Goal: Information Seeking & Learning: Learn about a topic

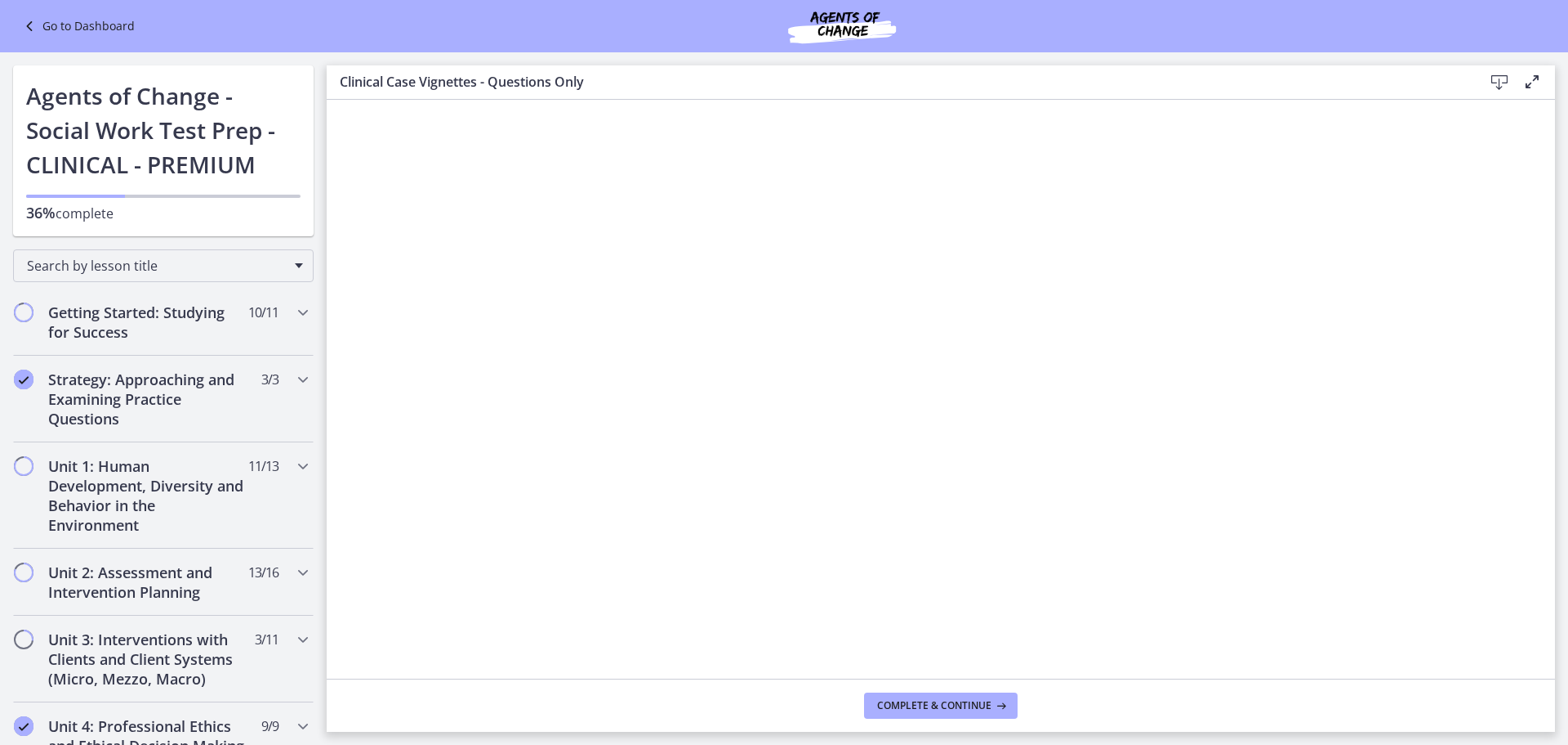
scroll to position [867, 0]
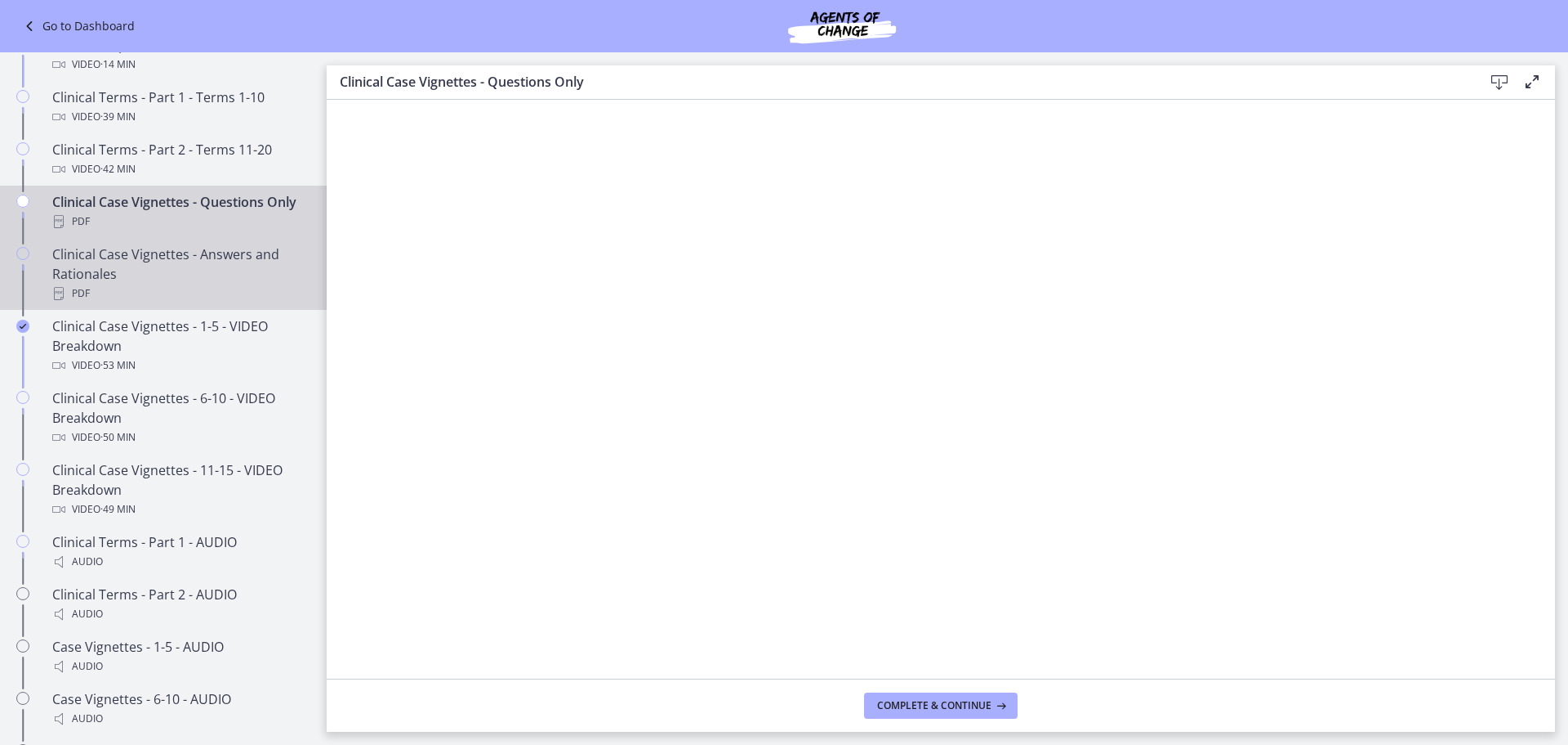
click at [139, 303] on div "PDF" at bounding box center [179, 293] width 255 height 20
click at [166, 227] on div "Clinical Case Vignettes - Questions Only PDF" at bounding box center [179, 211] width 255 height 39
click at [186, 303] on div "Clinical Case Vignettes - Answers and Rationales PDF" at bounding box center [179, 274] width 255 height 59
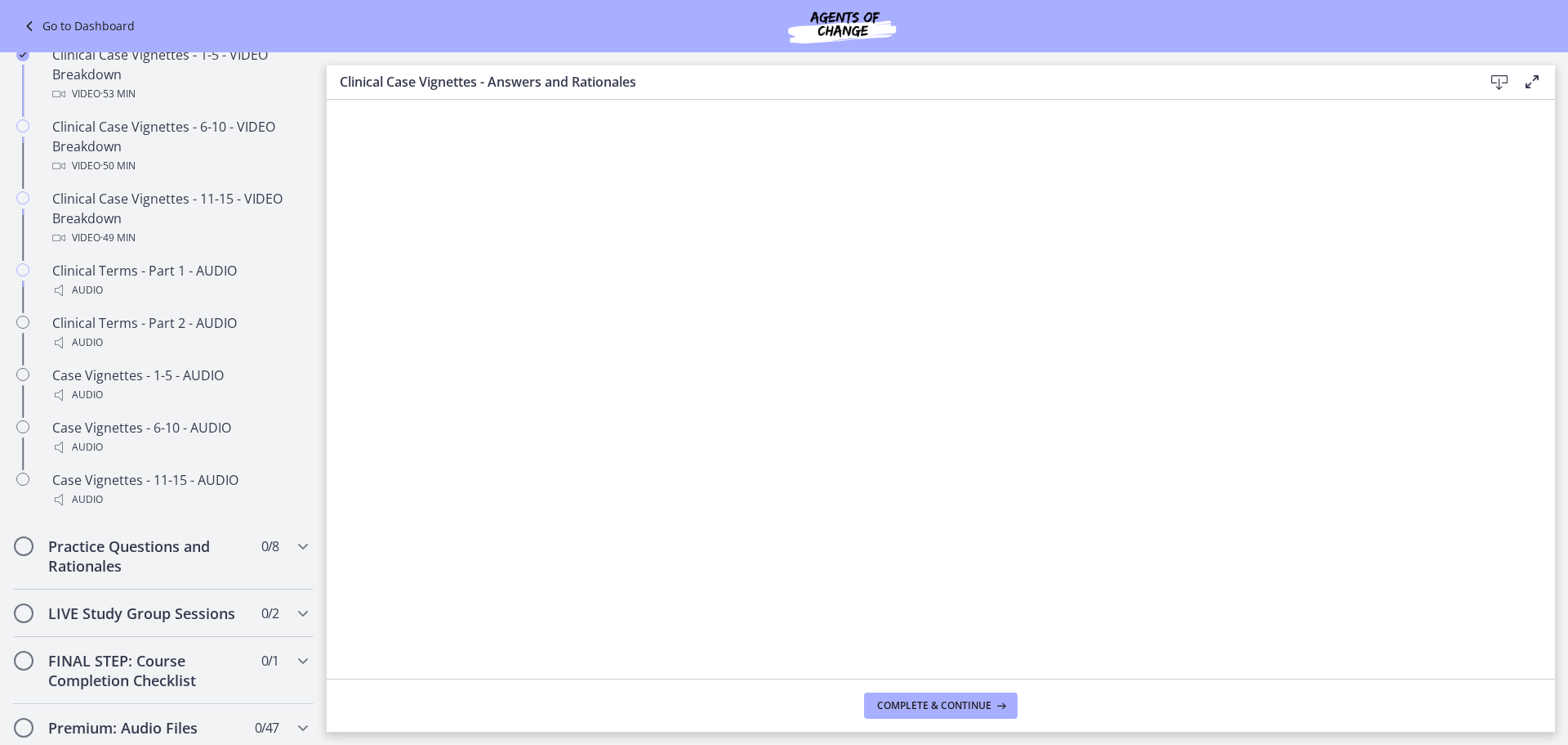
scroll to position [1357, 0]
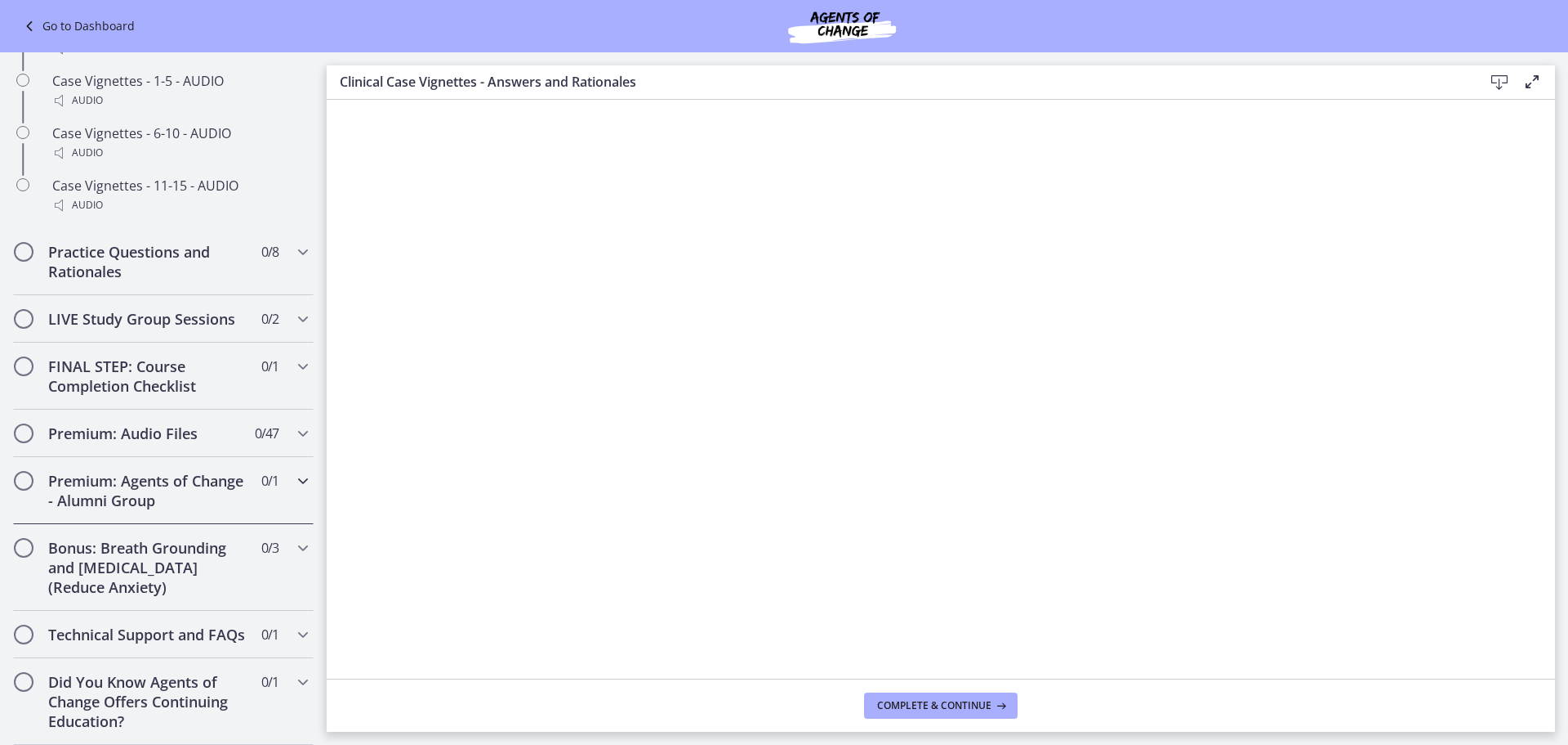
click at [165, 480] on h2 "Premium: Agents of Change - Alumni Group" at bounding box center [148, 489] width 199 height 39
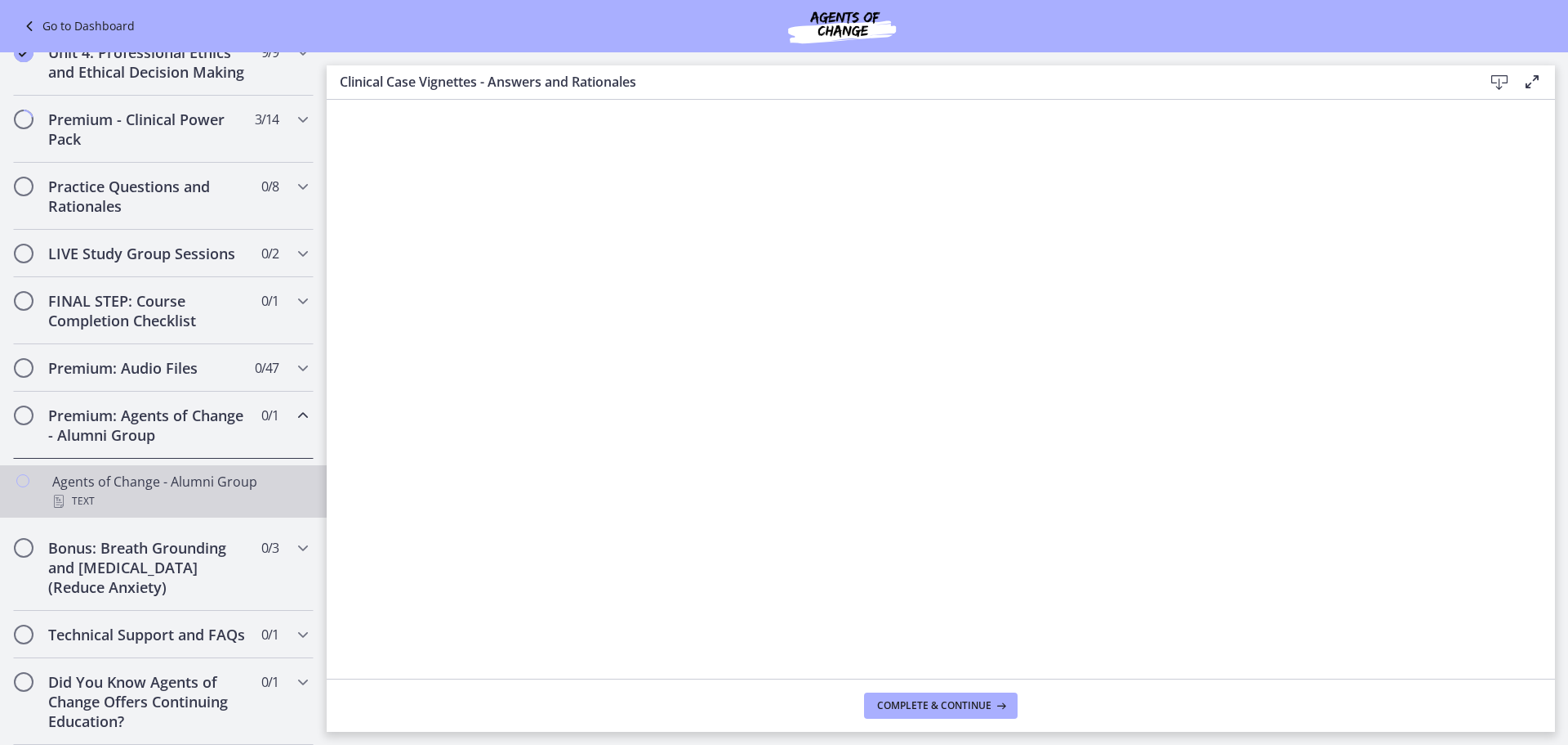
scroll to position [713, 0]
click at [182, 471] on div "Agents of Change - Alumni Group Text" at bounding box center [179, 490] width 255 height 39
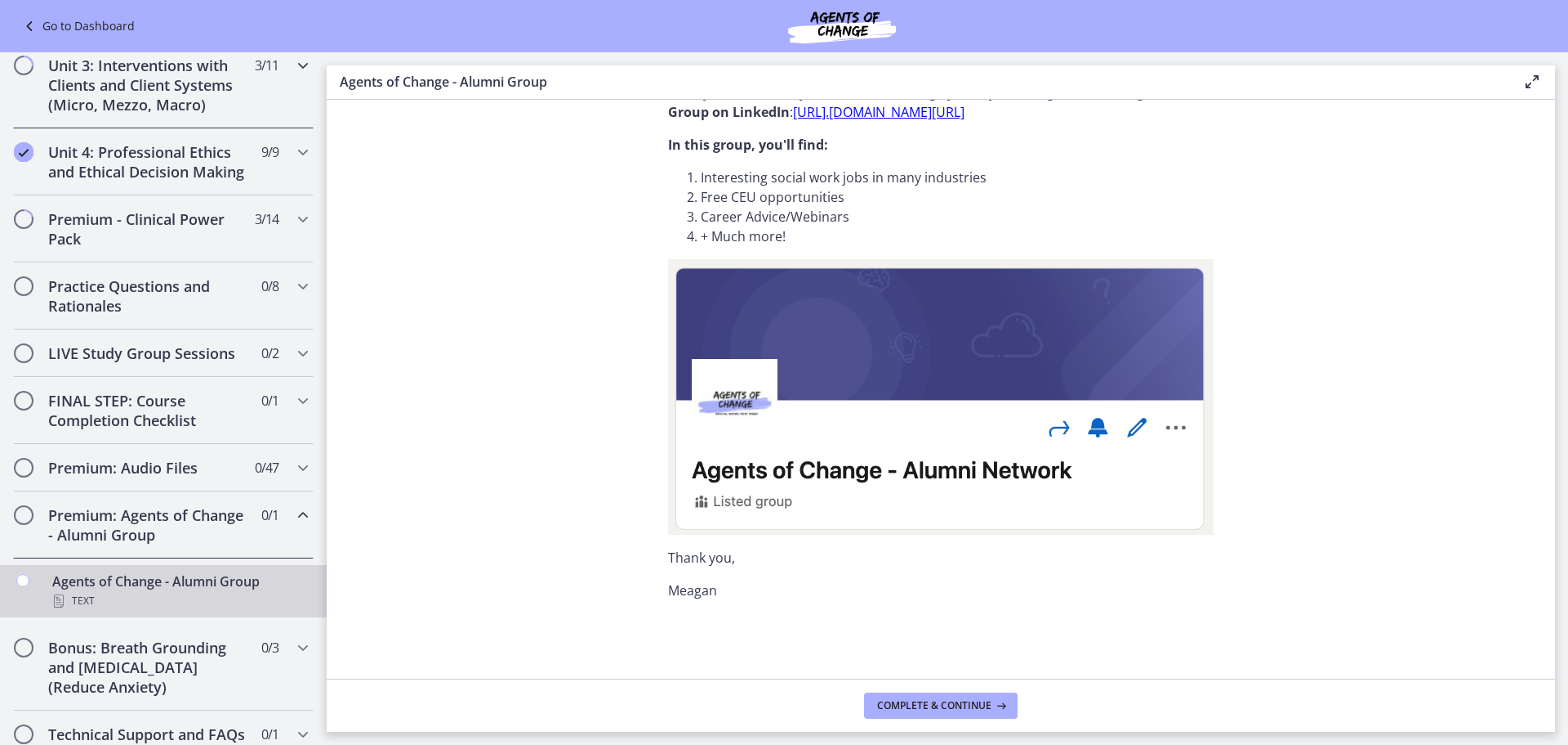
scroll to position [386, 0]
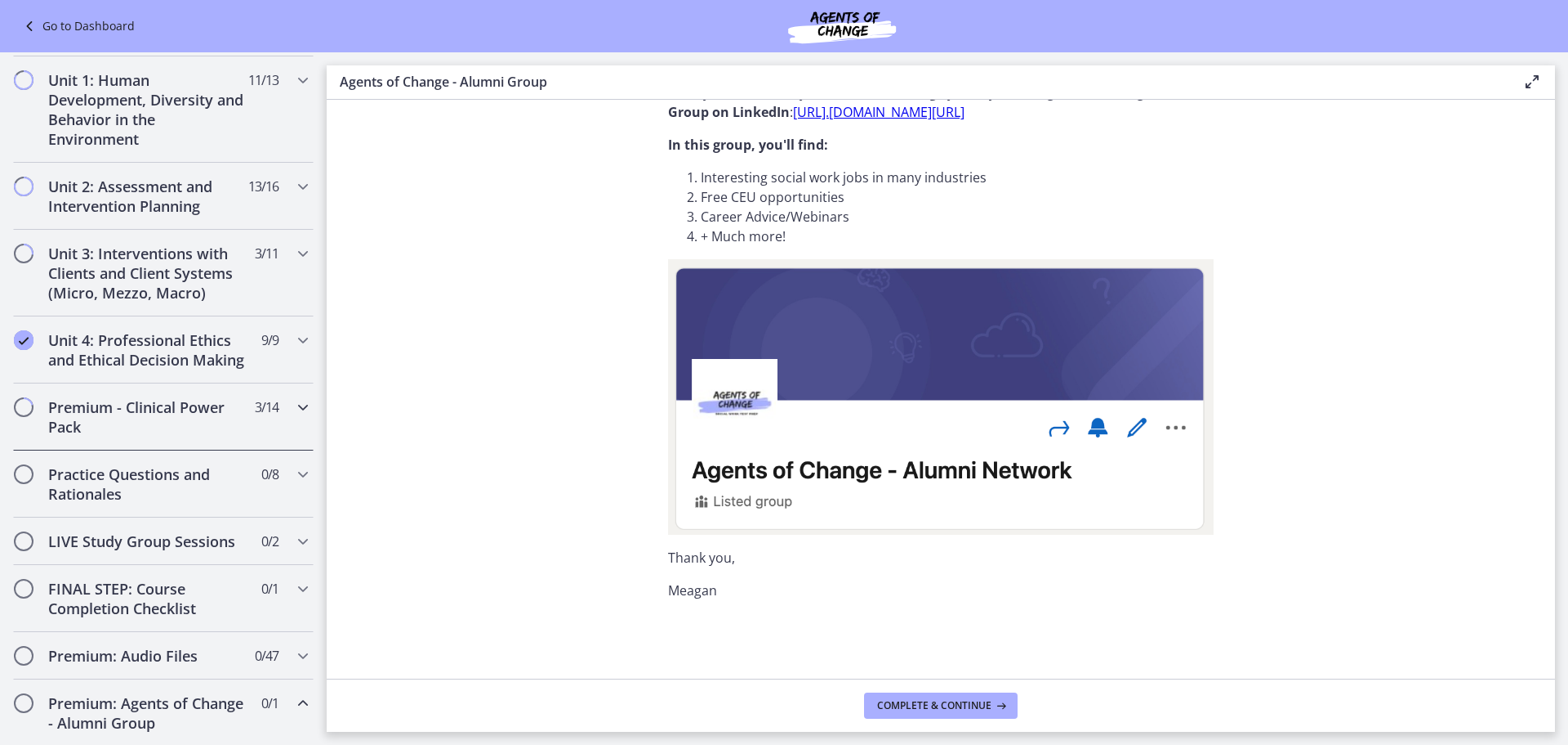
click at [164, 436] on h2 "Premium - Clinical Power Pack" at bounding box center [148, 416] width 199 height 39
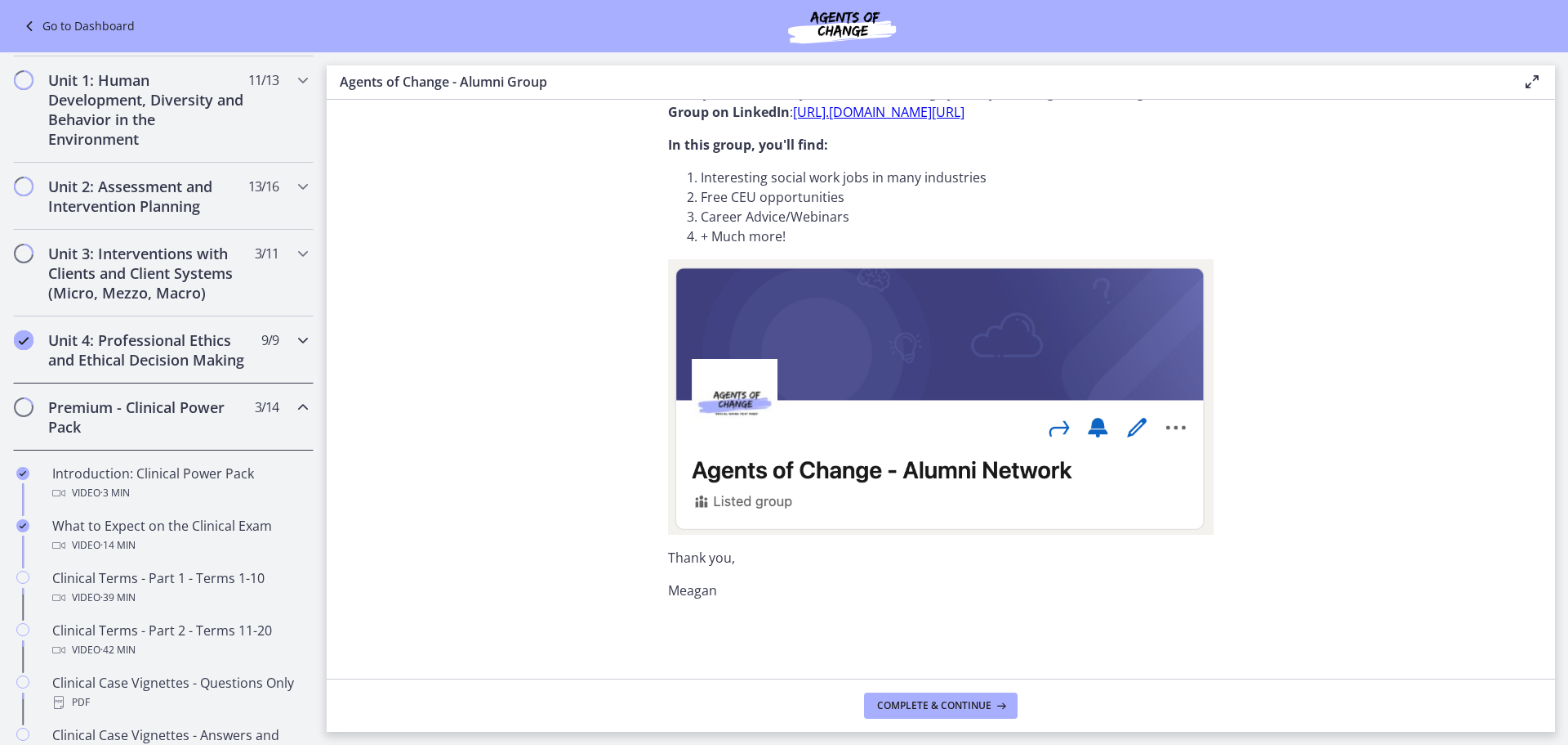
click at [179, 342] on h2 "Unit 4: Professional Ethics and Ethical Decision Making" at bounding box center [148, 349] width 199 height 39
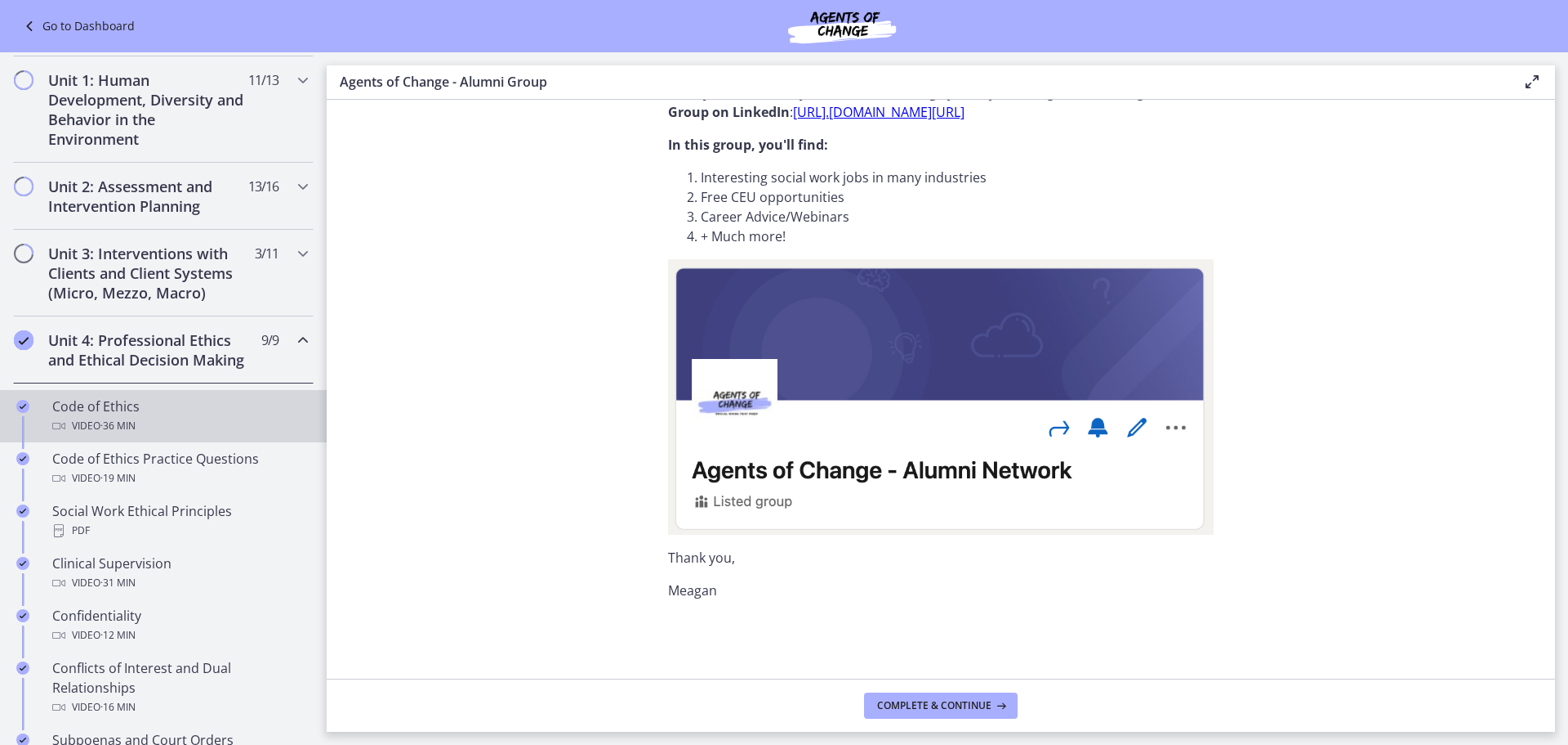
click at [171, 430] on div "Code of Ethics Video · 36 min" at bounding box center [179, 415] width 255 height 39
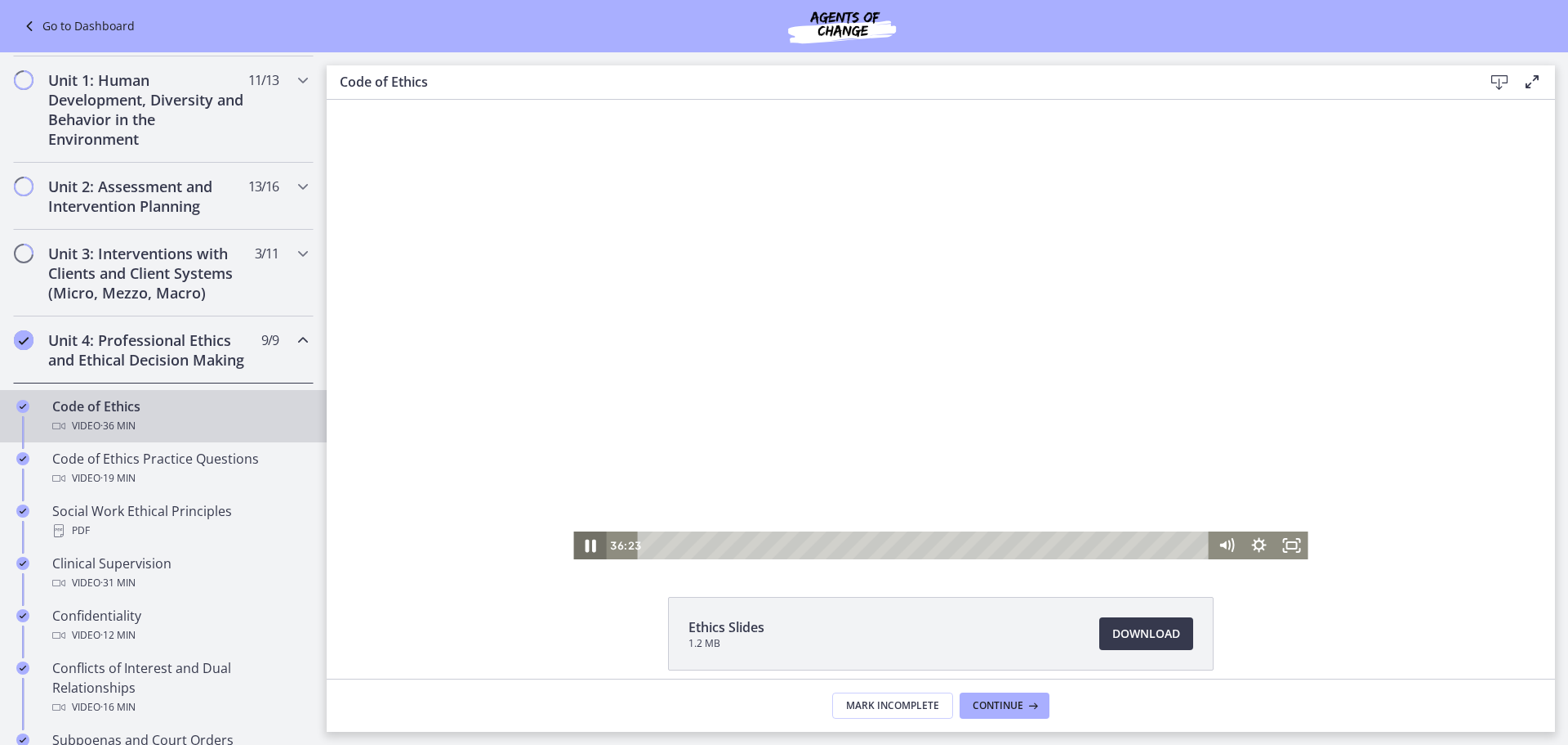
click at [587, 543] on icon "Pause" at bounding box center [590, 546] width 10 height 13
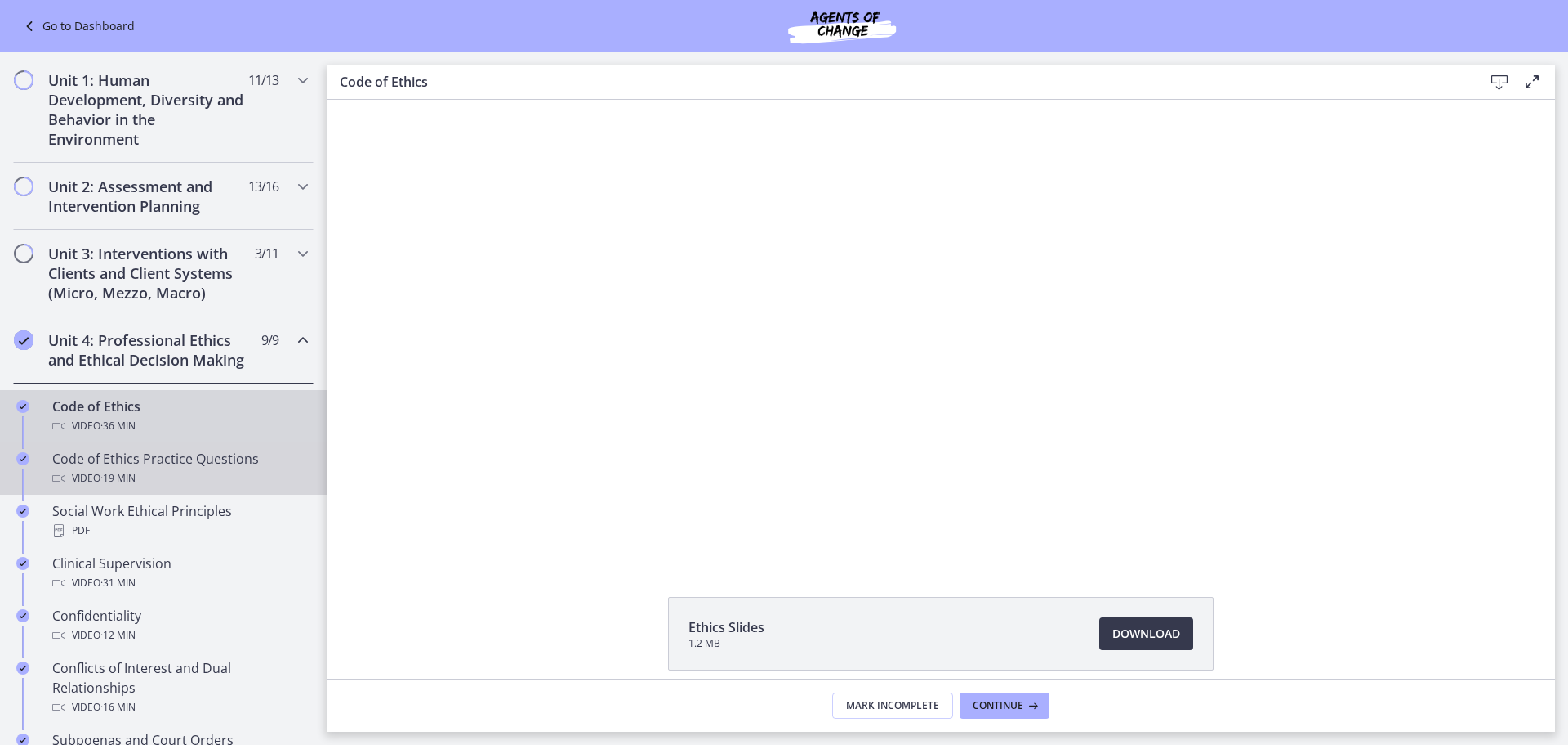
click at [229, 487] on div "Video · 19 min" at bounding box center [179, 478] width 255 height 20
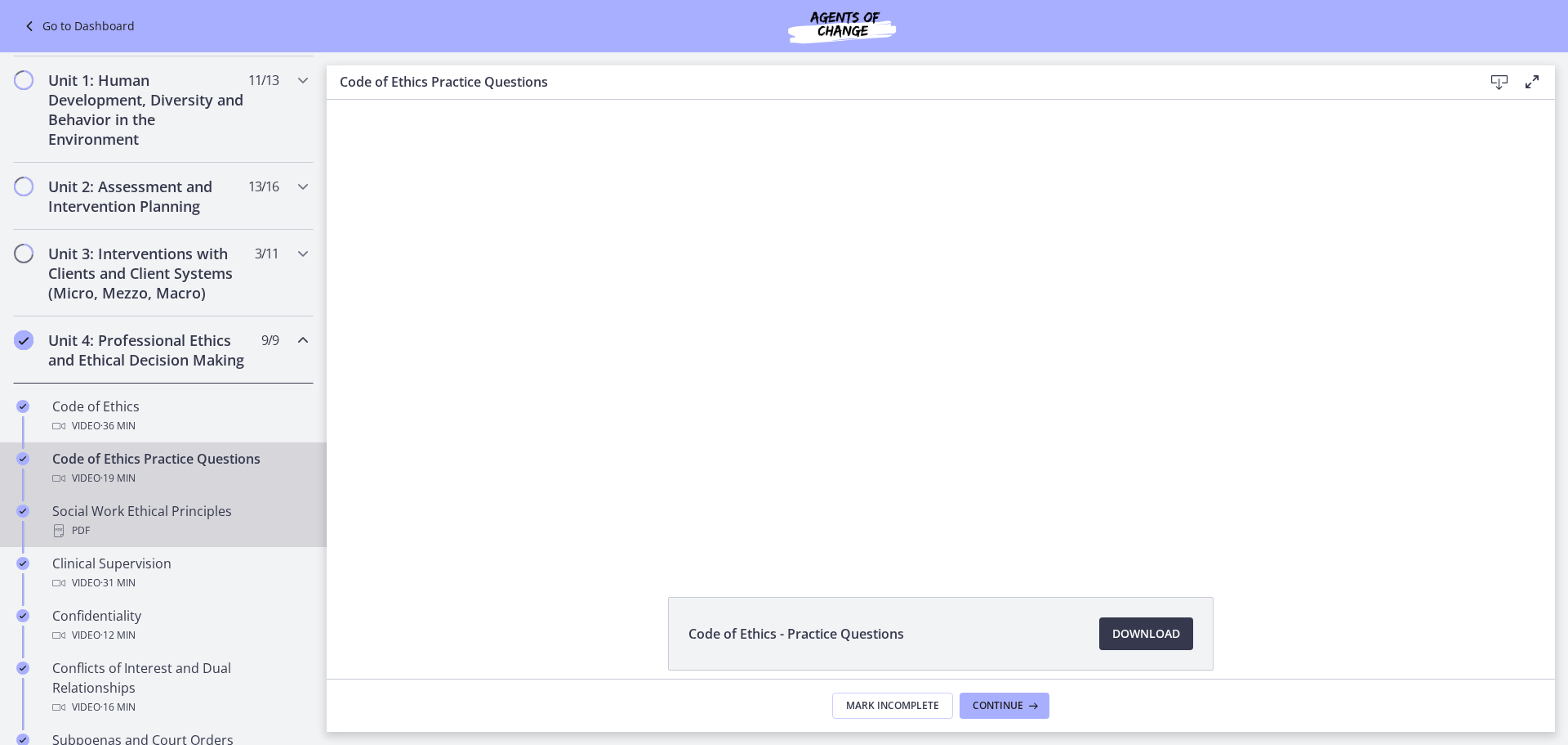
click at [97, 541] on div "PDF" at bounding box center [179, 530] width 255 height 20
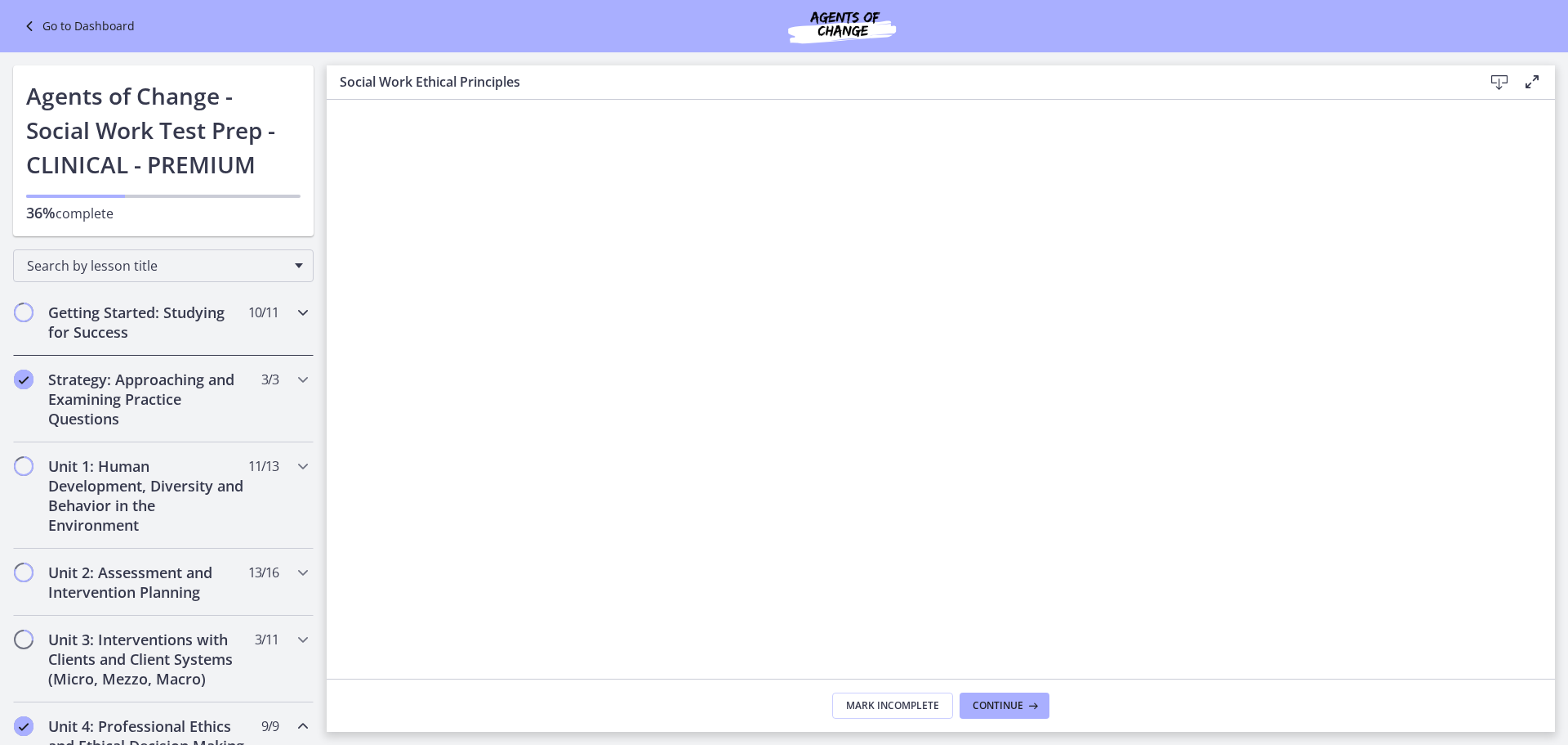
click at [188, 335] on h2 "Getting Started: Studying for Success" at bounding box center [148, 321] width 199 height 39
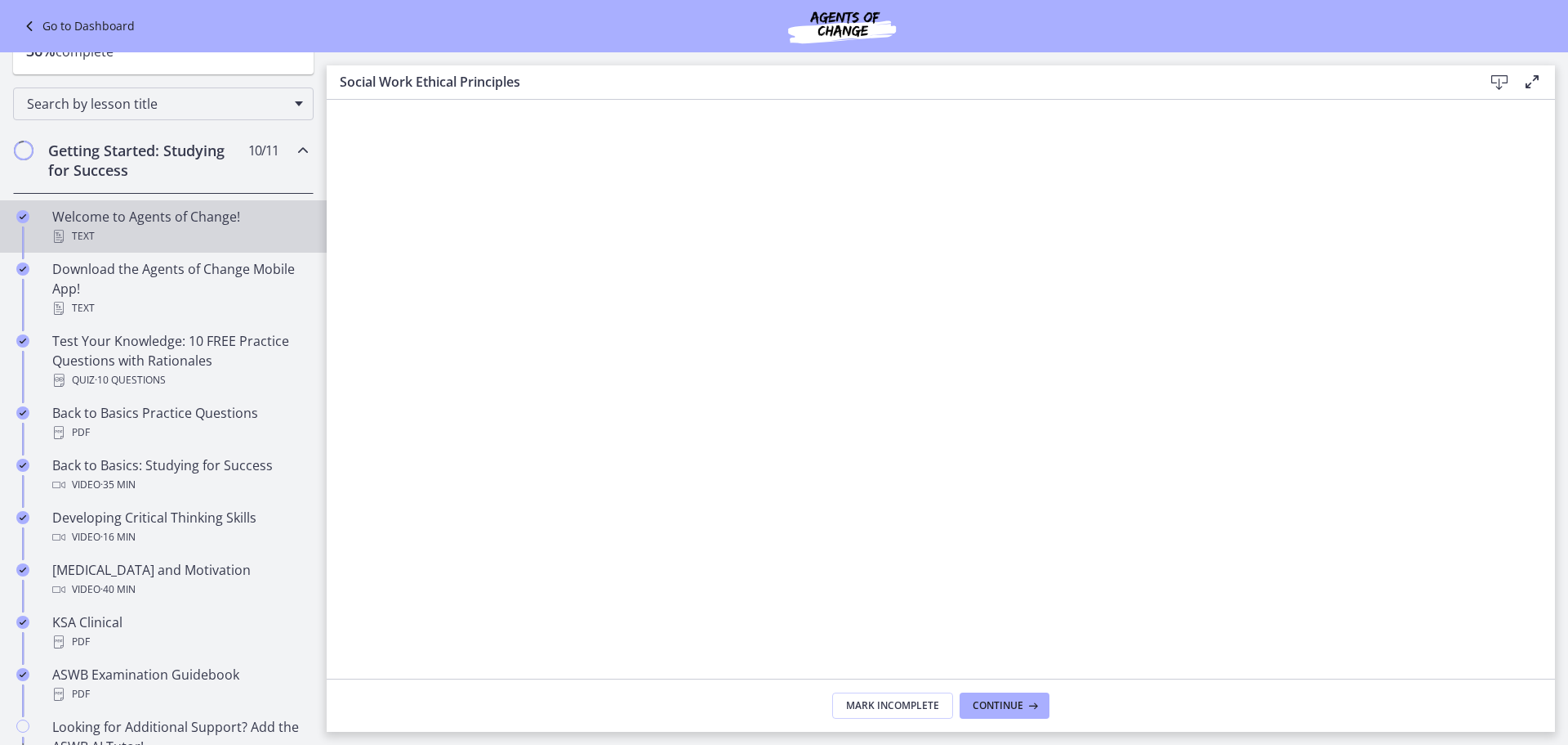
scroll to position [163, 0]
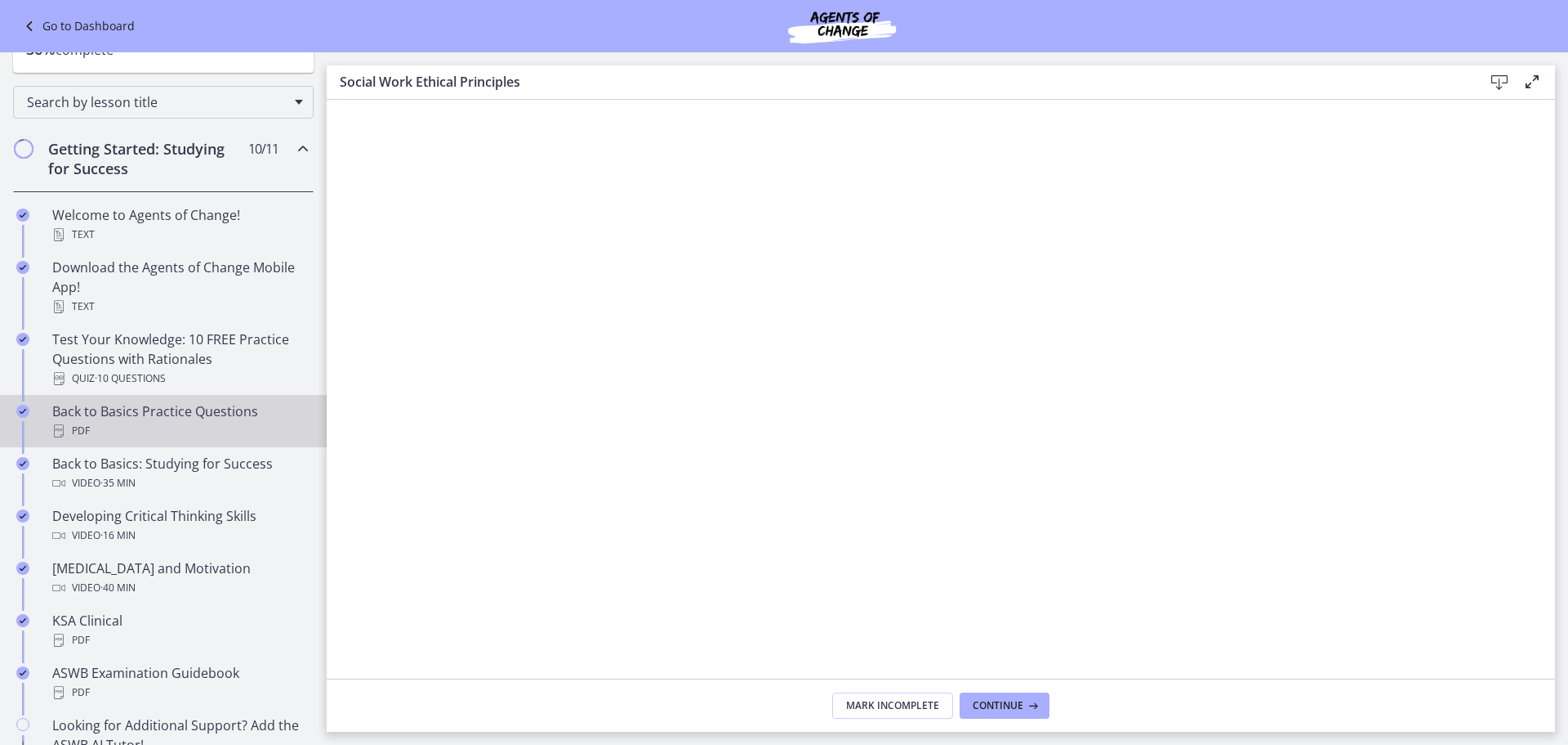
click at [212, 424] on div "PDF" at bounding box center [179, 430] width 255 height 20
click at [176, 512] on div "Developing Critical Thinking Skills Video · 16 min" at bounding box center [179, 525] width 255 height 39
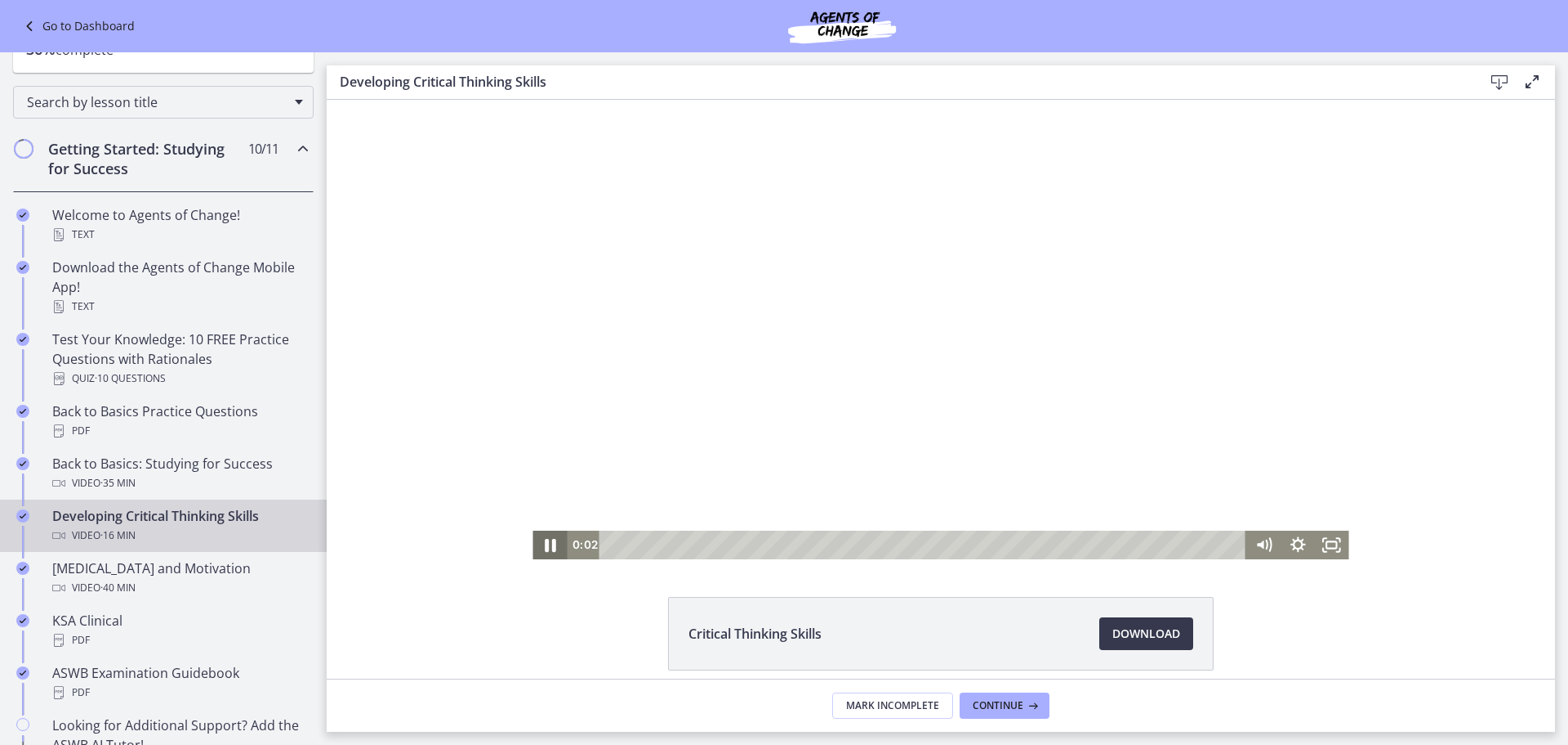
click at [544, 544] on icon "Pause" at bounding box center [549, 544] width 41 height 34
click at [865, 540] on div "6:39" at bounding box center [926, 544] width 627 height 29
click at [1087, 548] on div "12:21" at bounding box center [926, 544] width 627 height 29
click at [1211, 546] on div "15:32" at bounding box center [926, 544] width 627 height 29
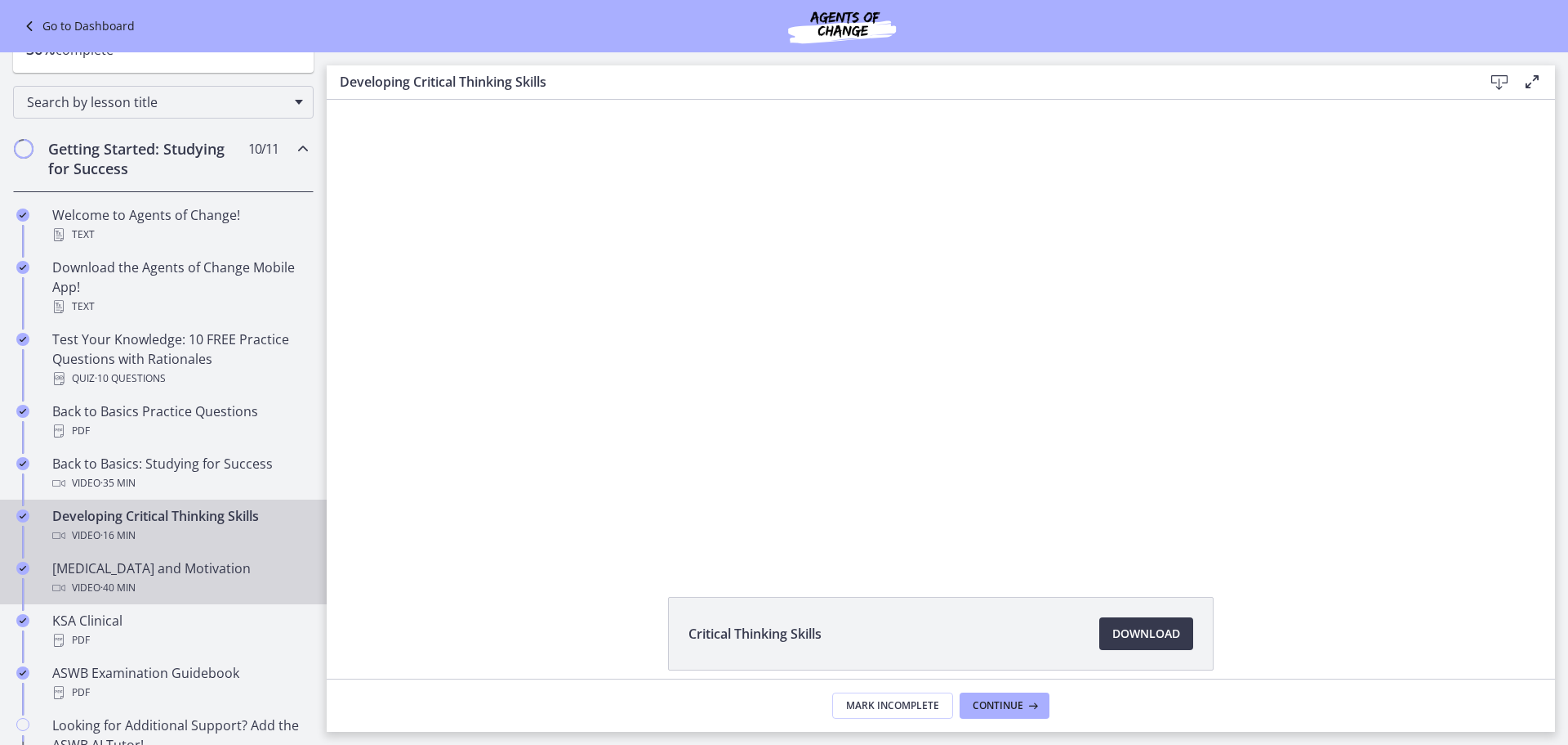
click at [122, 583] on span "· 40 min" at bounding box center [118, 587] width 35 height 20
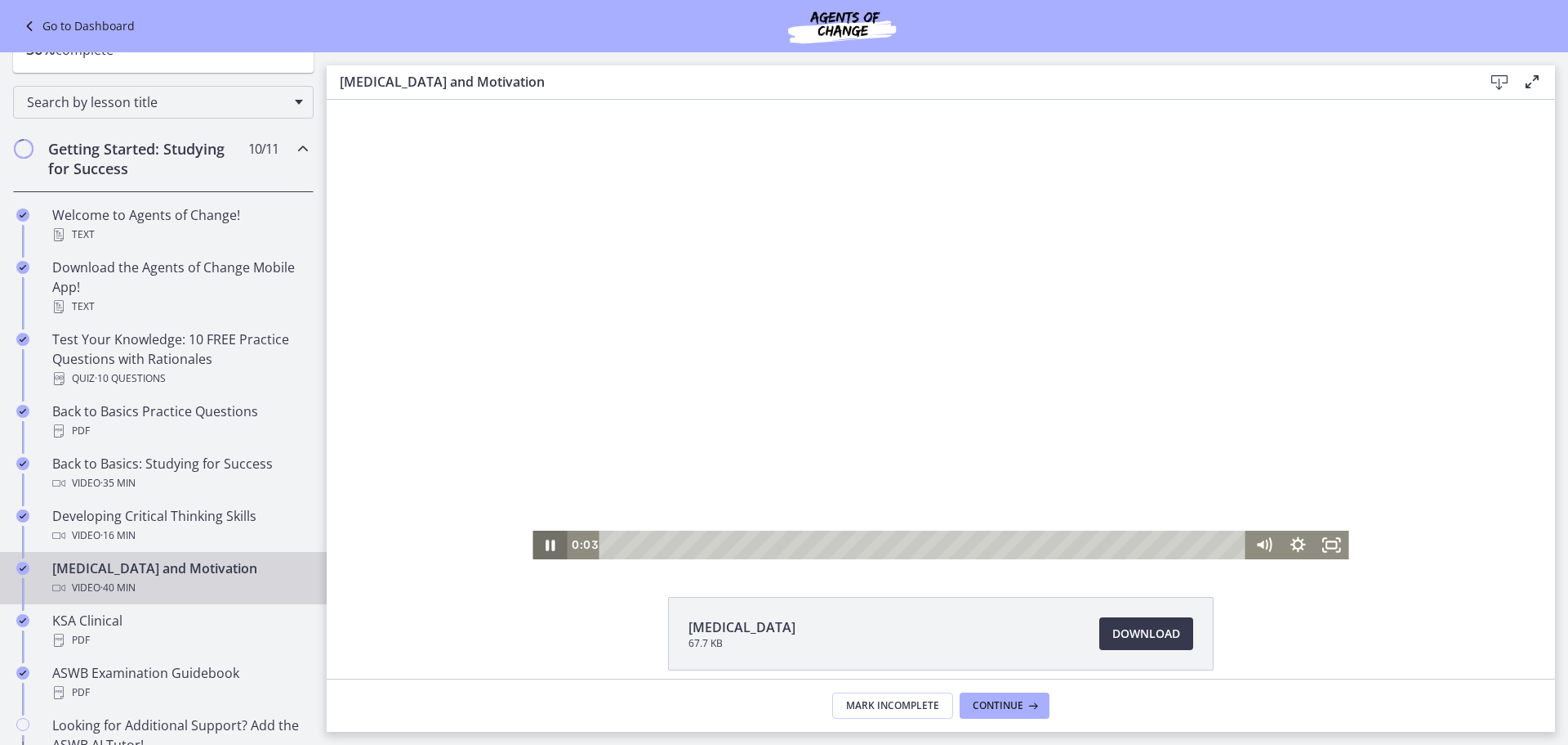
click at [546, 547] on icon "Pause" at bounding box center [550, 544] width 9 height 10
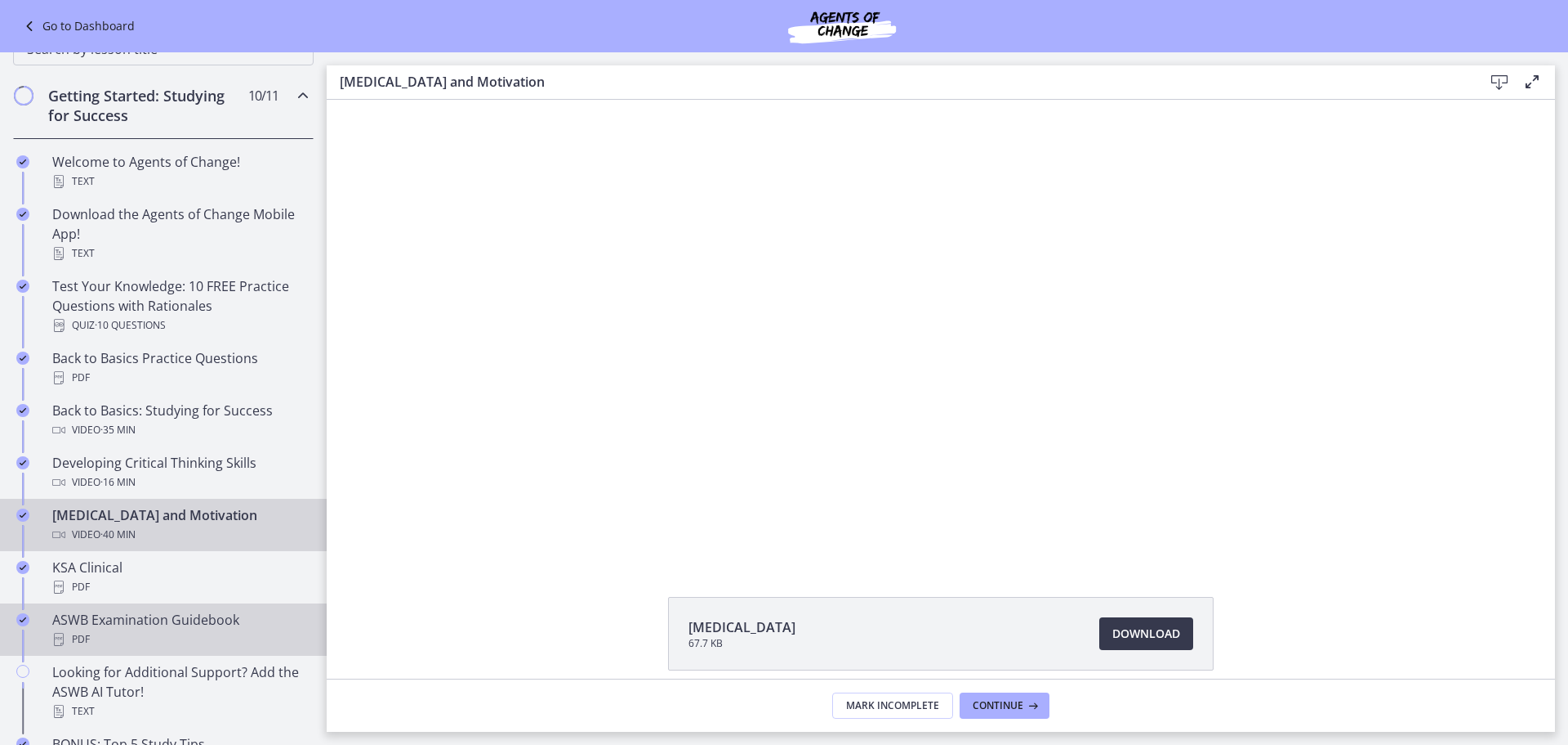
scroll to position [245, 0]
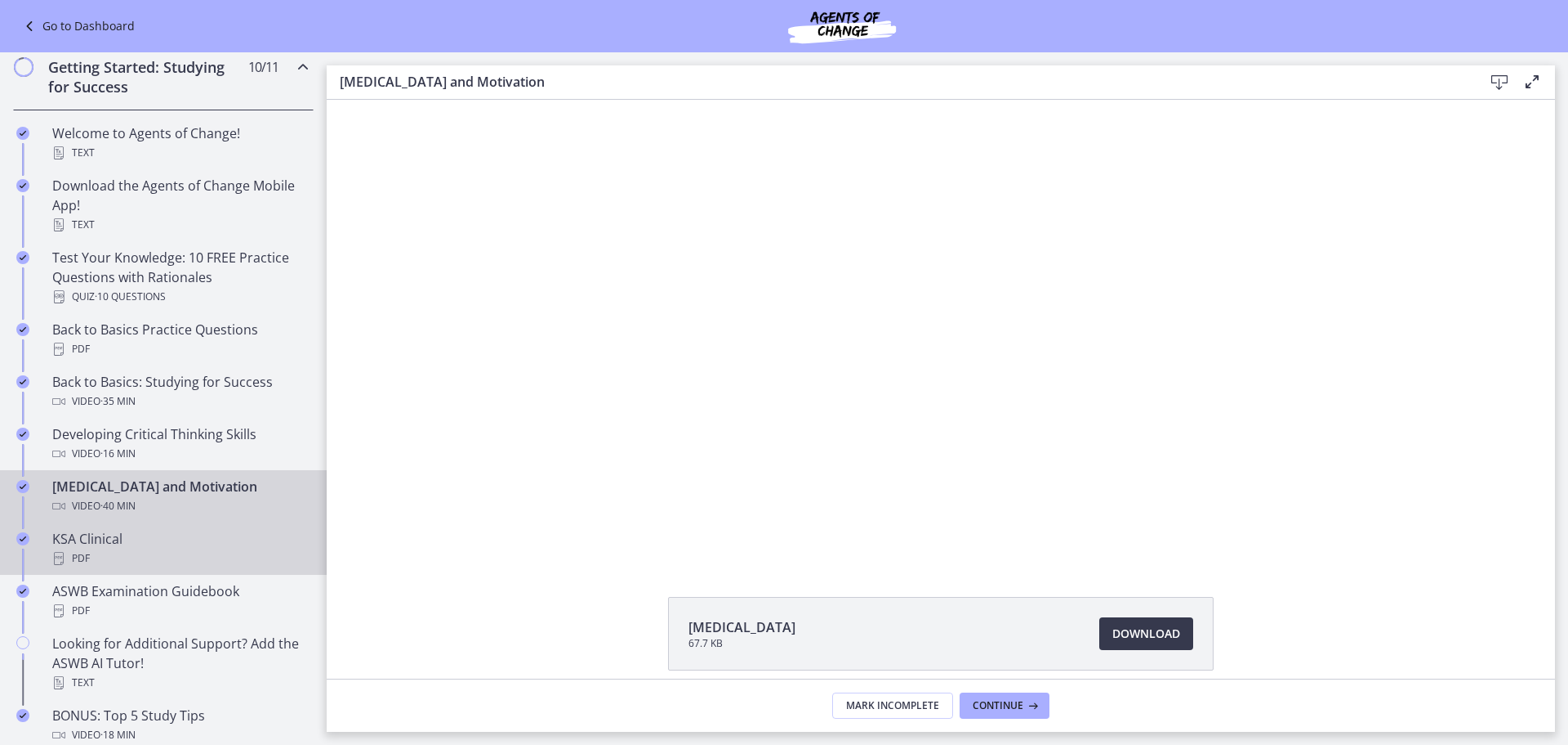
click at [132, 550] on div "PDF" at bounding box center [179, 558] width 255 height 20
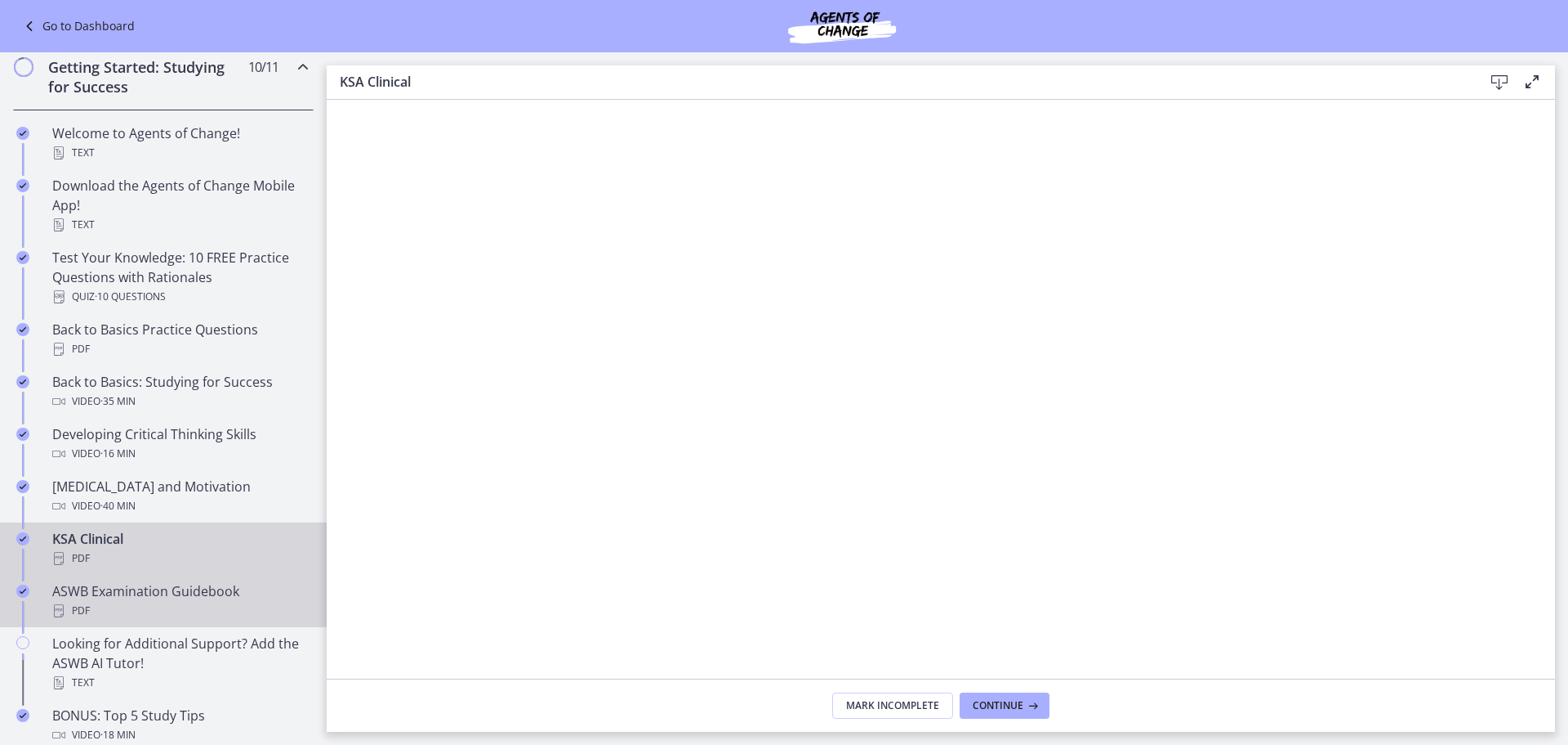
click at [153, 603] on div "PDF" at bounding box center [179, 610] width 255 height 20
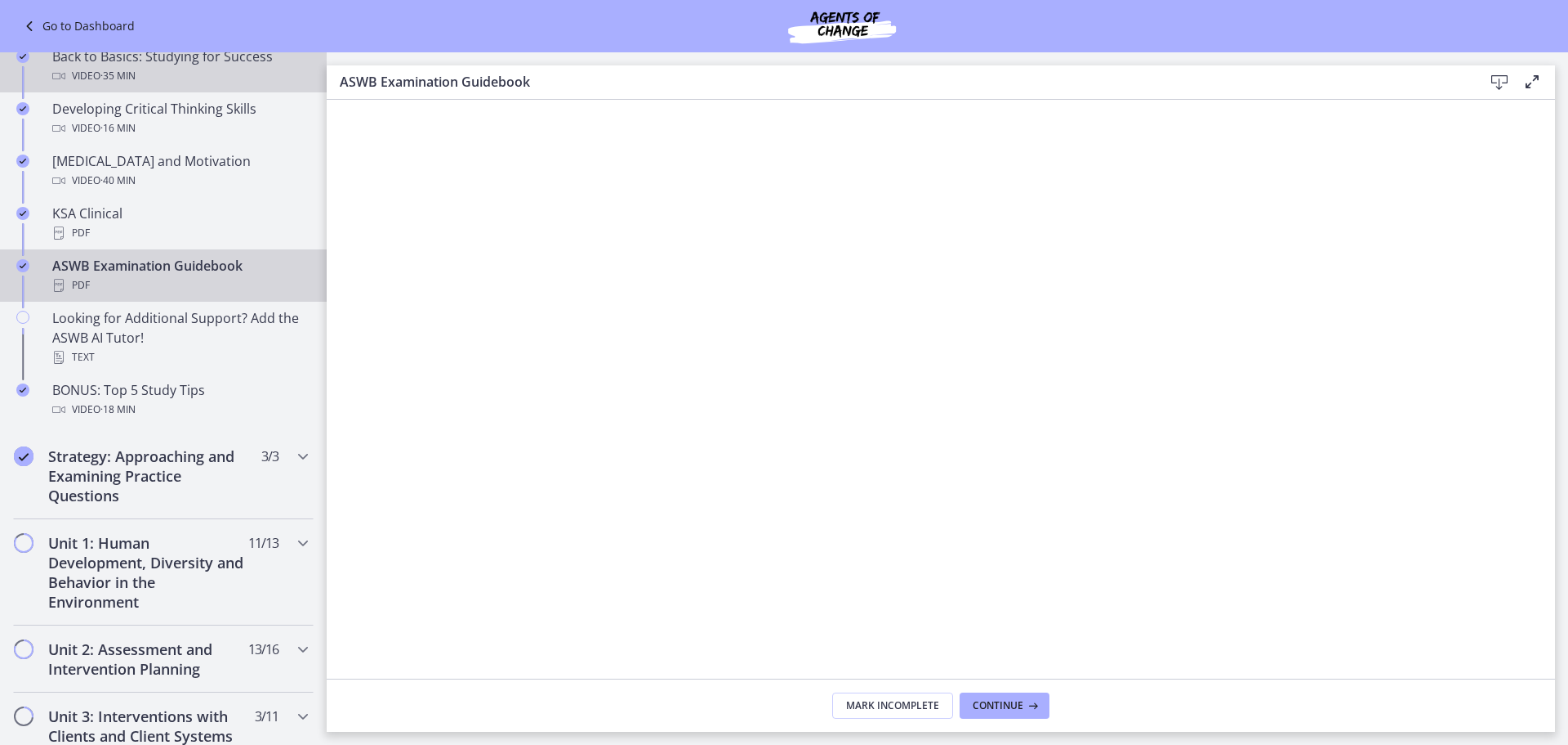
scroll to position [572, 0]
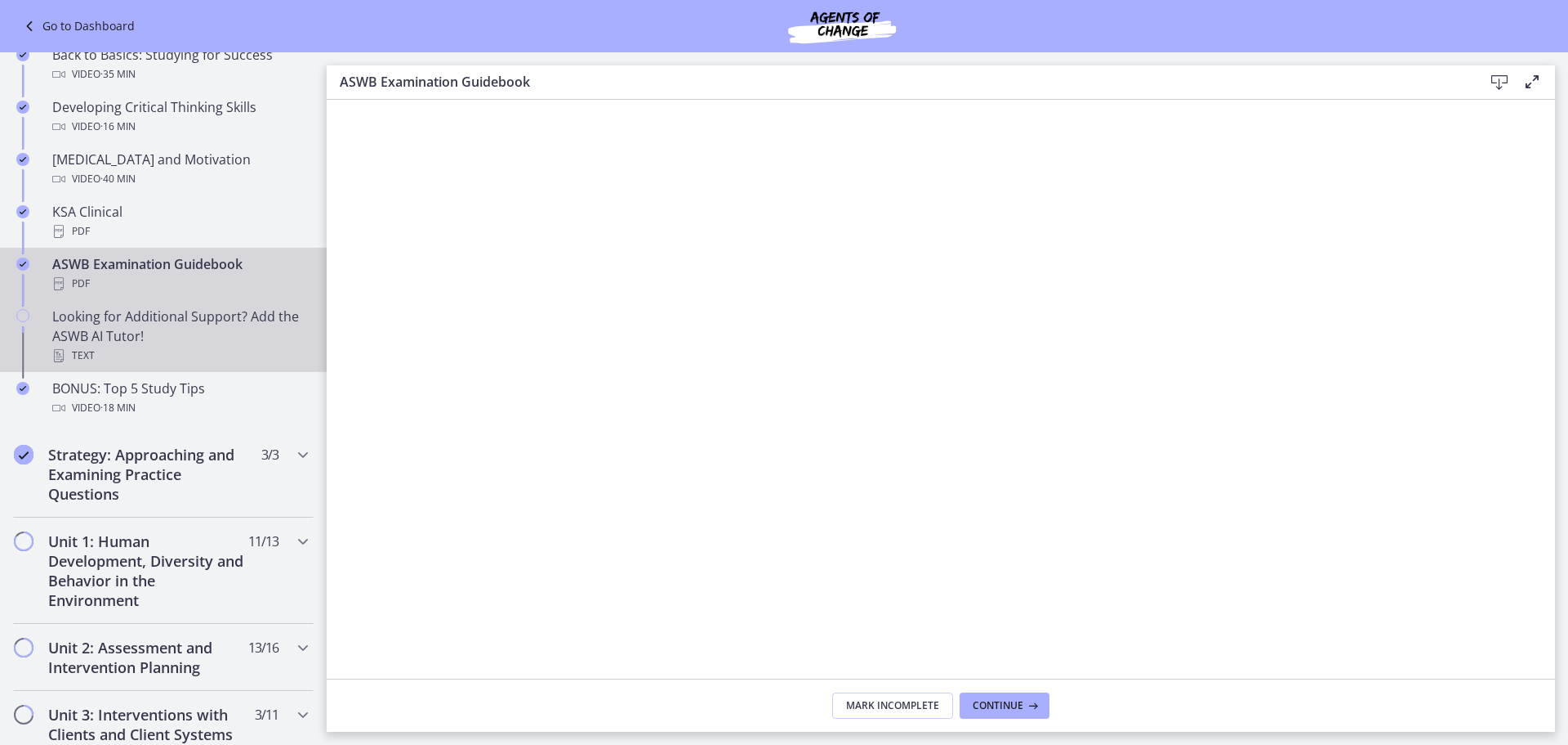
click at [186, 342] on div "Looking for Additional Support? Add the ASWB AI Tutor! Text" at bounding box center [179, 336] width 255 height 59
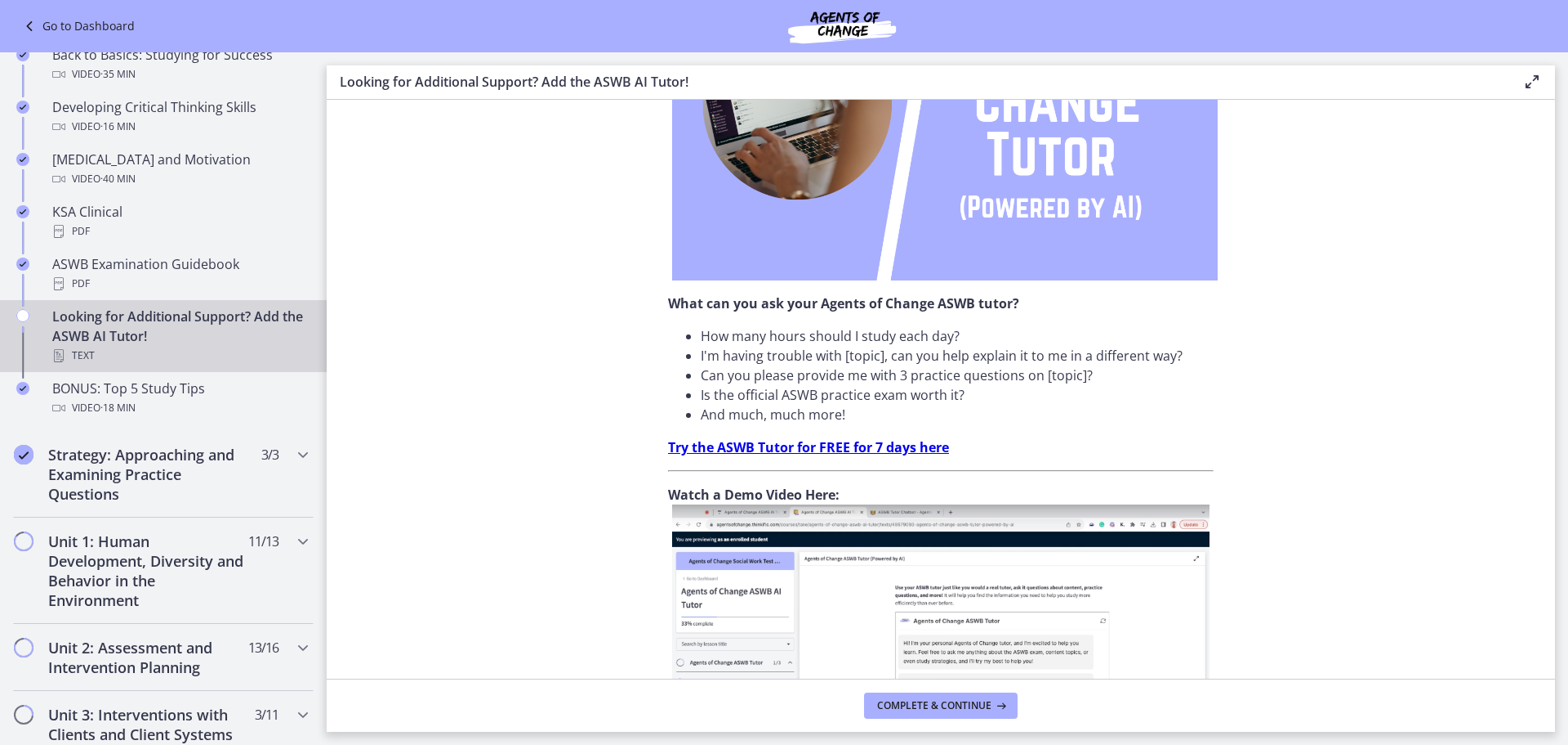
scroll to position [525, 0]
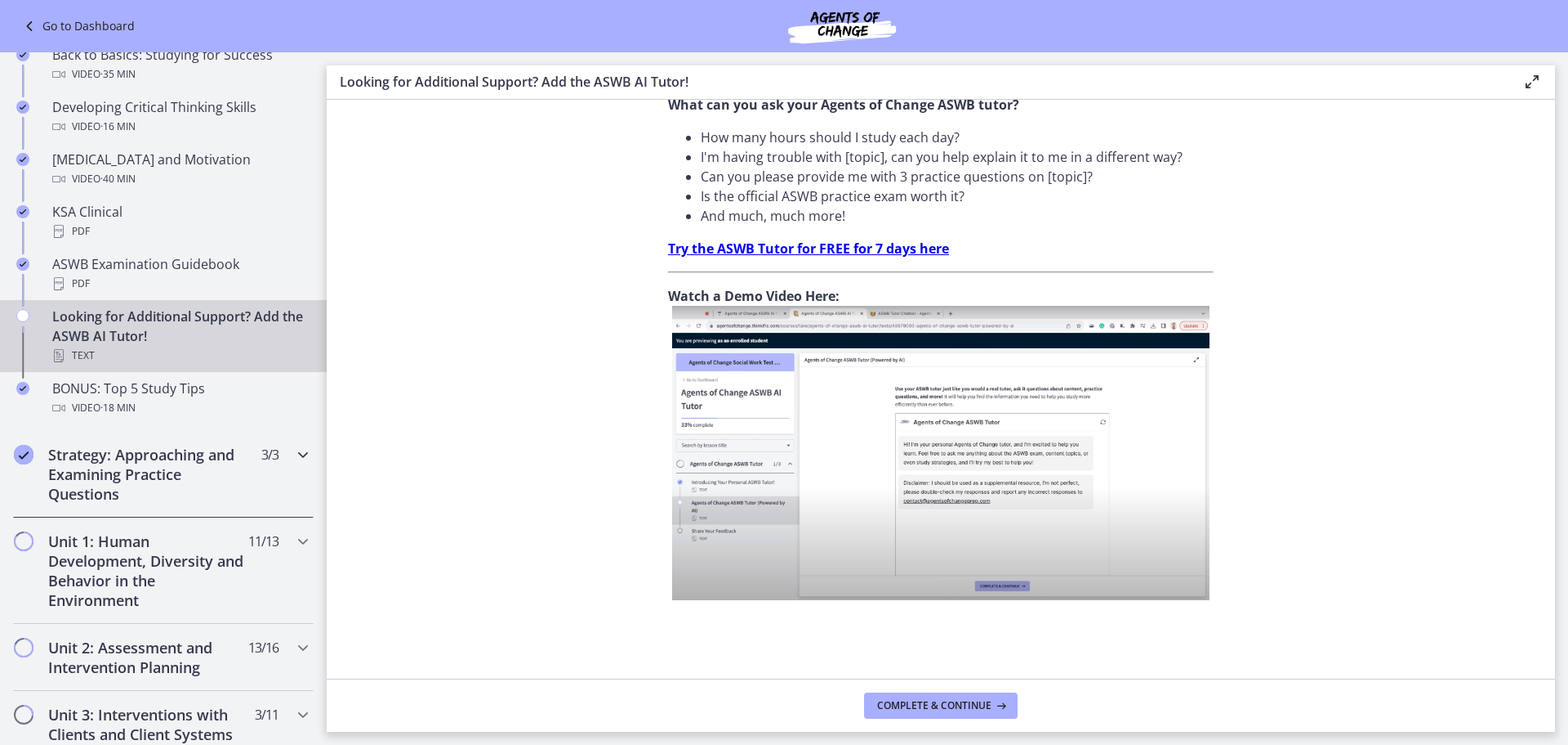
click at [168, 467] on h2 "Strategy: Approaching and Examining Practice Questions" at bounding box center [148, 474] width 199 height 59
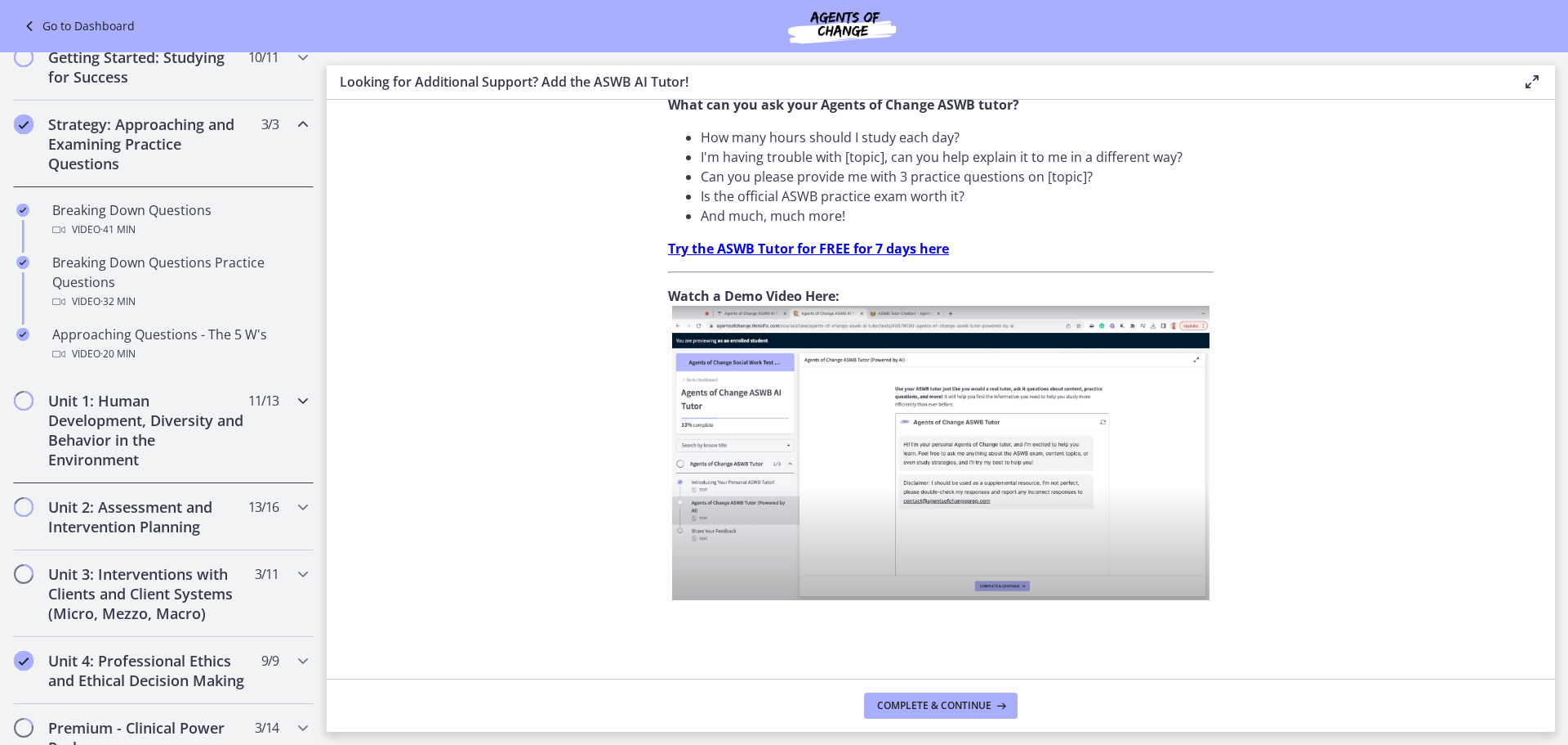
scroll to position [245, 0]
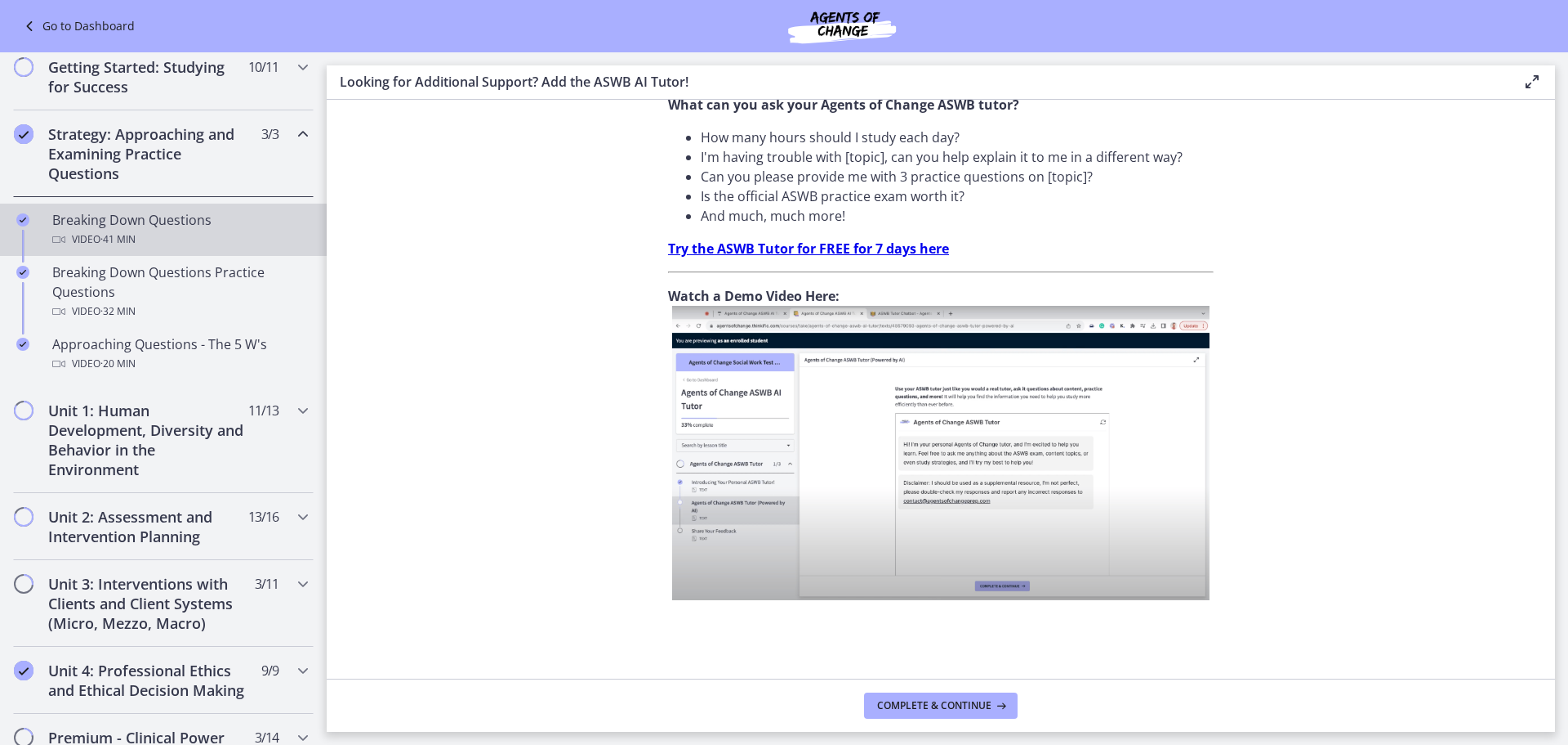
click at [200, 231] on div "Video · 41 min" at bounding box center [179, 239] width 255 height 20
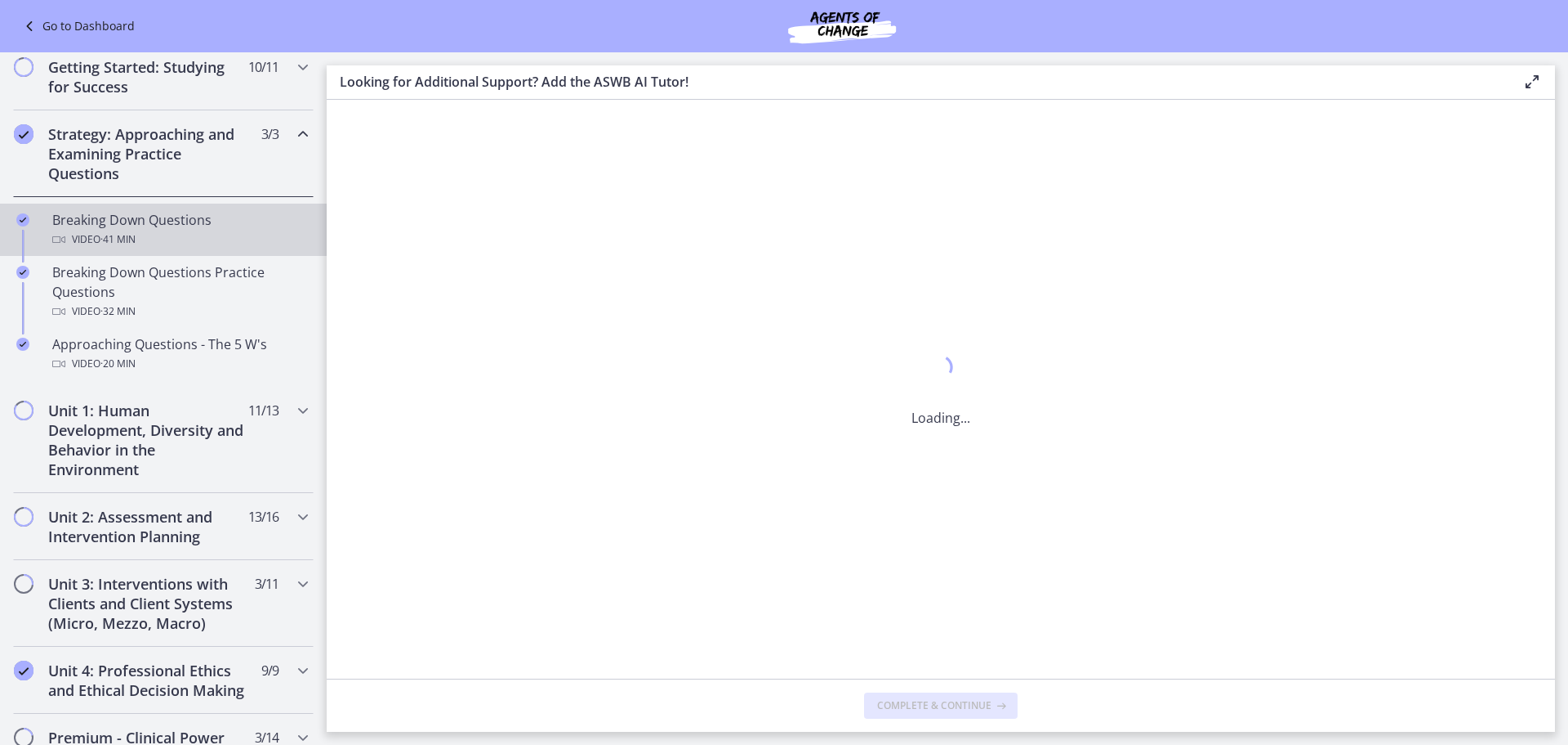
scroll to position [0, 0]
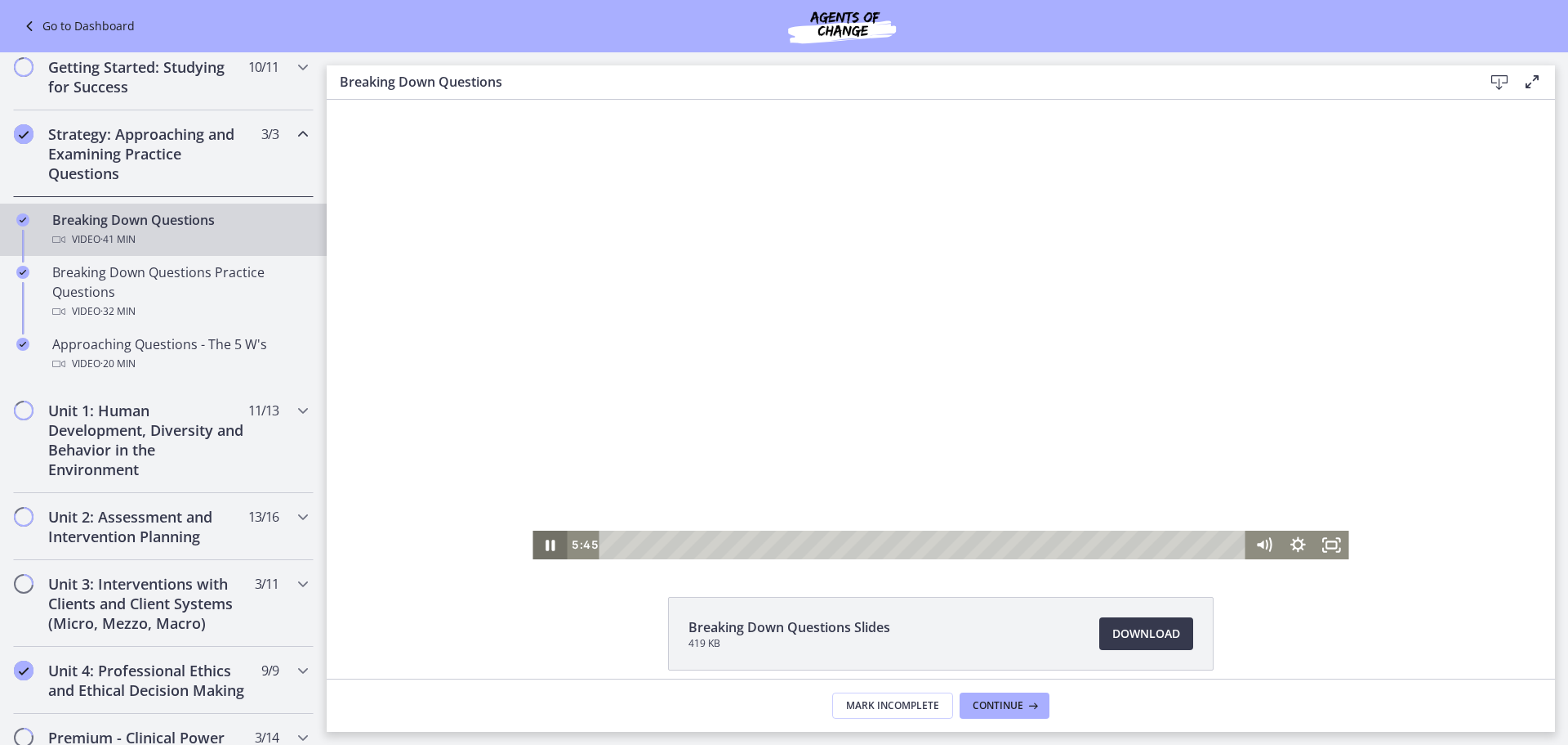
drag, startPoint x: 538, startPoint y: 551, endPoint x: 547, endPoint y: 551, distance: 9.0
click at [540, 551] on icon "Pause" at bounding box center [550, 544] width 34 height 29
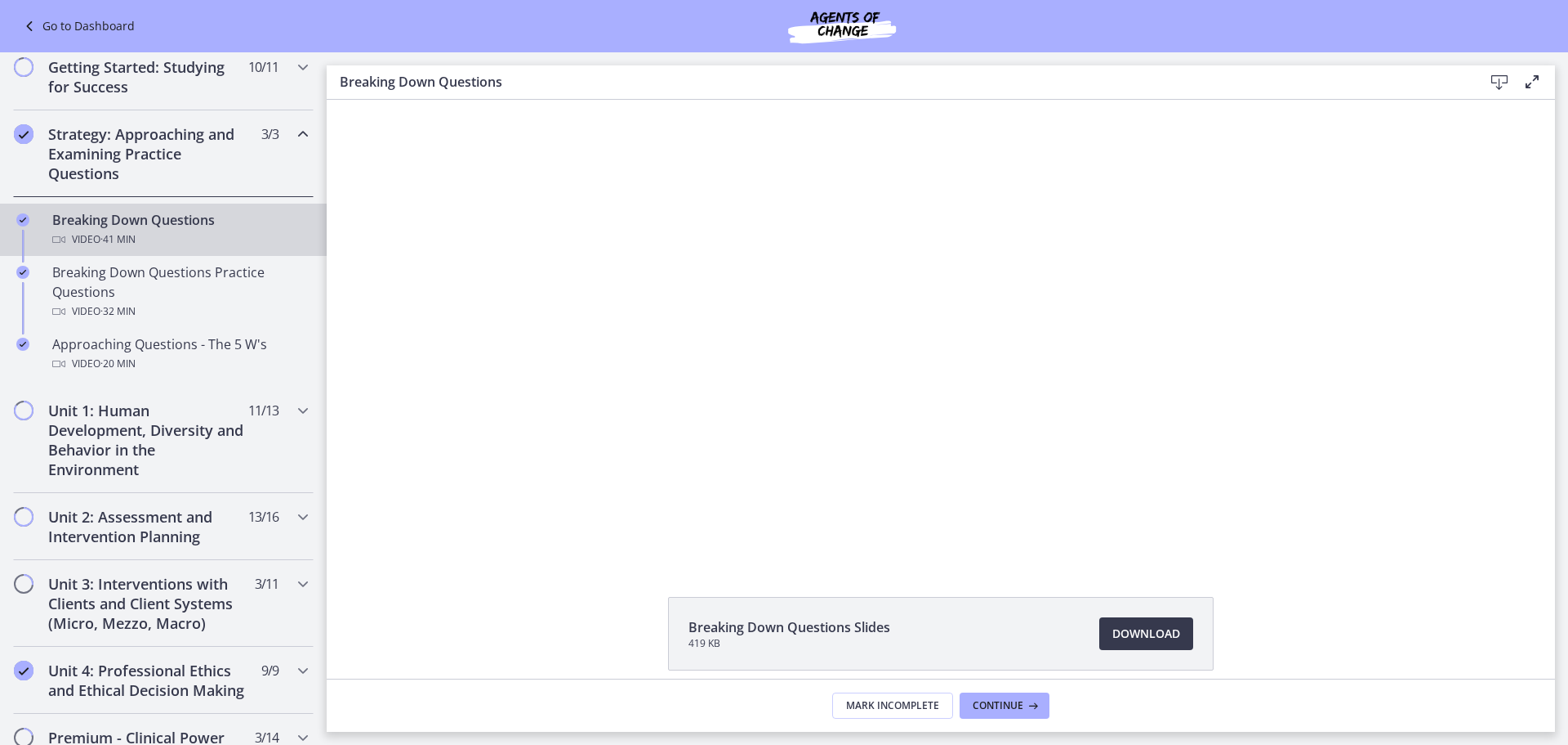
click at [1138, 616] on li "Breaking Down Questions Slides 419 KB Download Opens in a new window" at bounding box center [941, 633] width 546 height 73
click at [1140, 629] on span "Download Opens in a new window" at bounding box center [1145, 633] width 67 height 20
click at [168, 424] on h2 "Unit 1: Human Development, Diversity and Behavior in the Environment" at bounding box center [148, 439] width 199 height 79
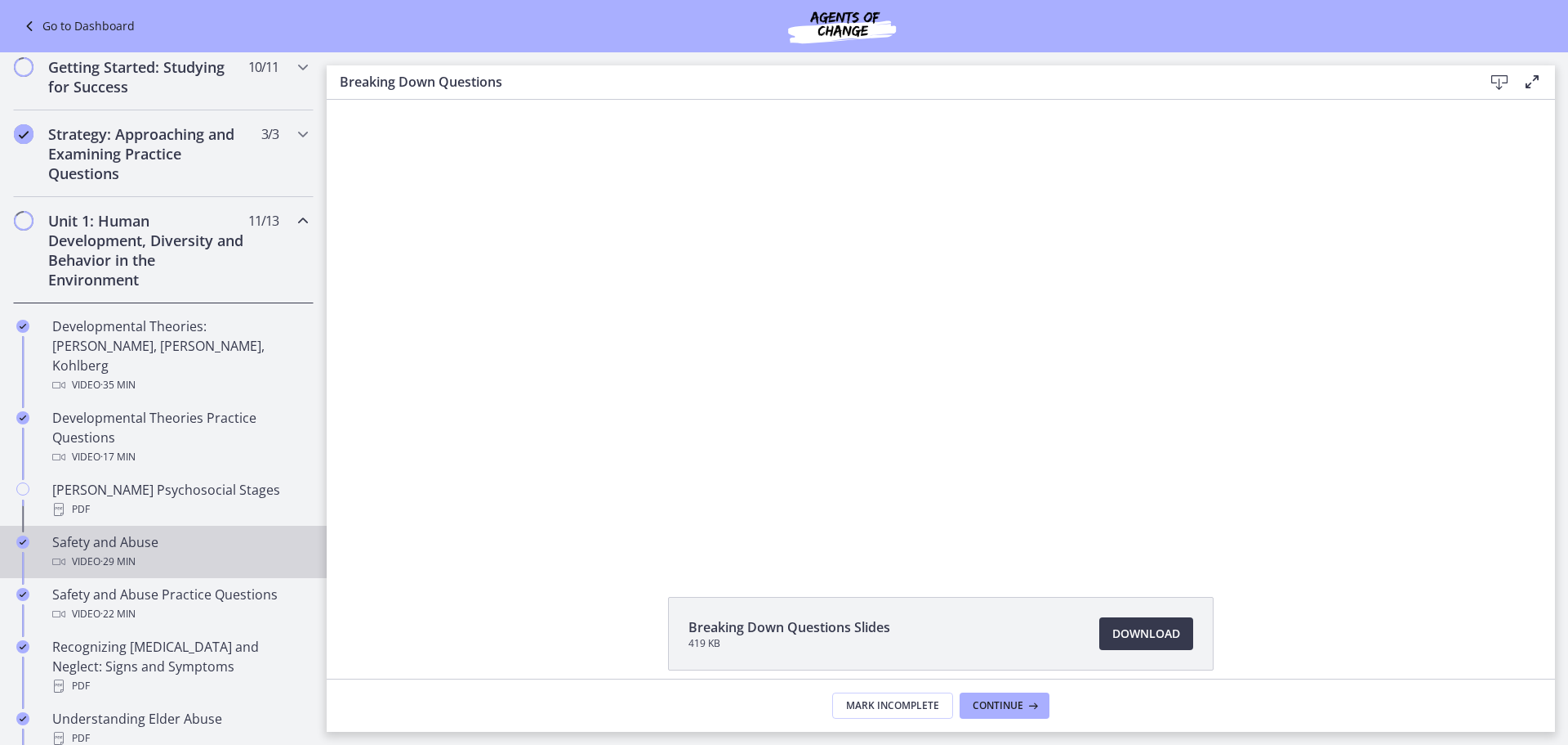
click at [198, 532] on div "Safety and Abuse Video · 29 min" at bounding box center [179, 551] width 255 height 39
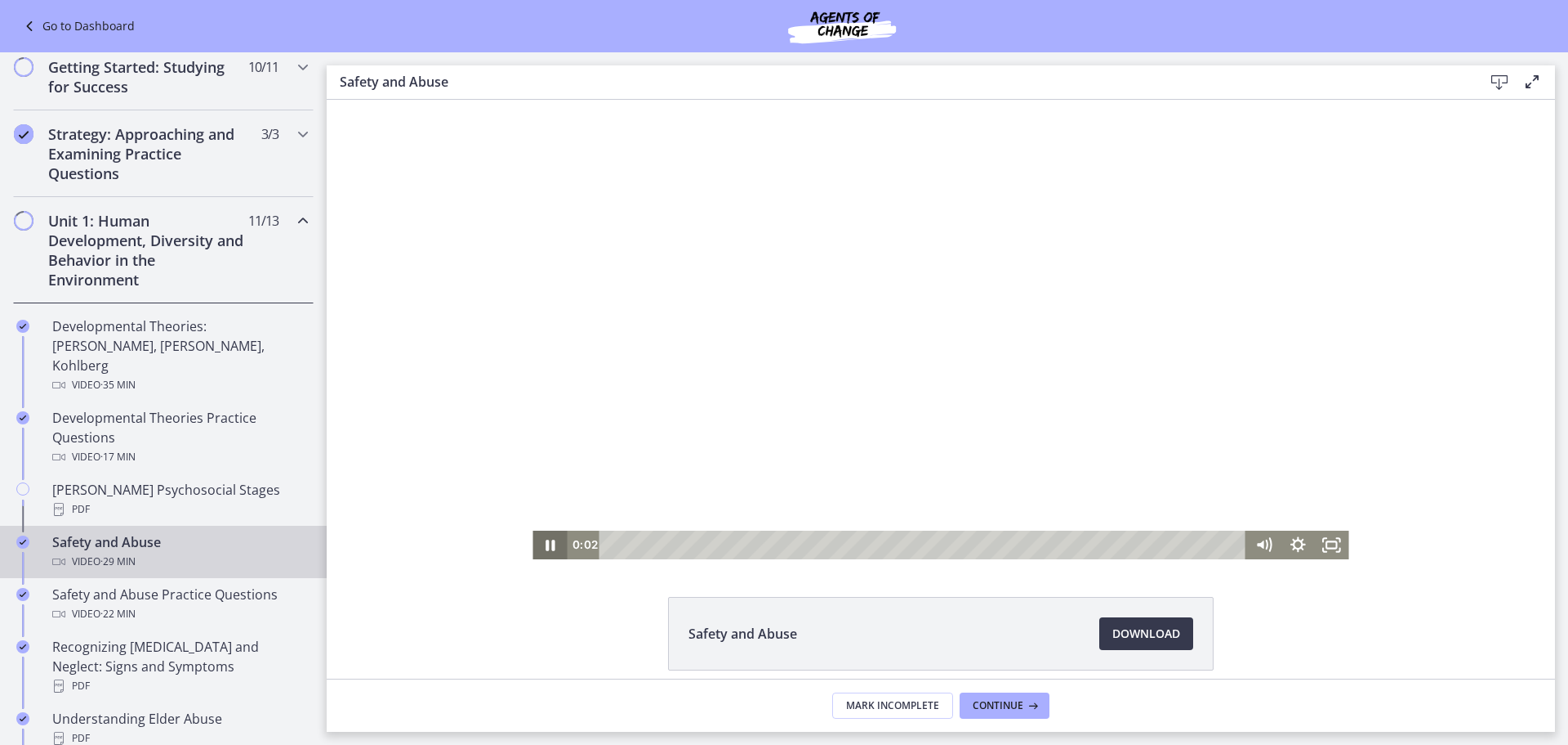
click at [548, 551] on icon "Pause" at bounding box center [550, 544] width 34 height 29
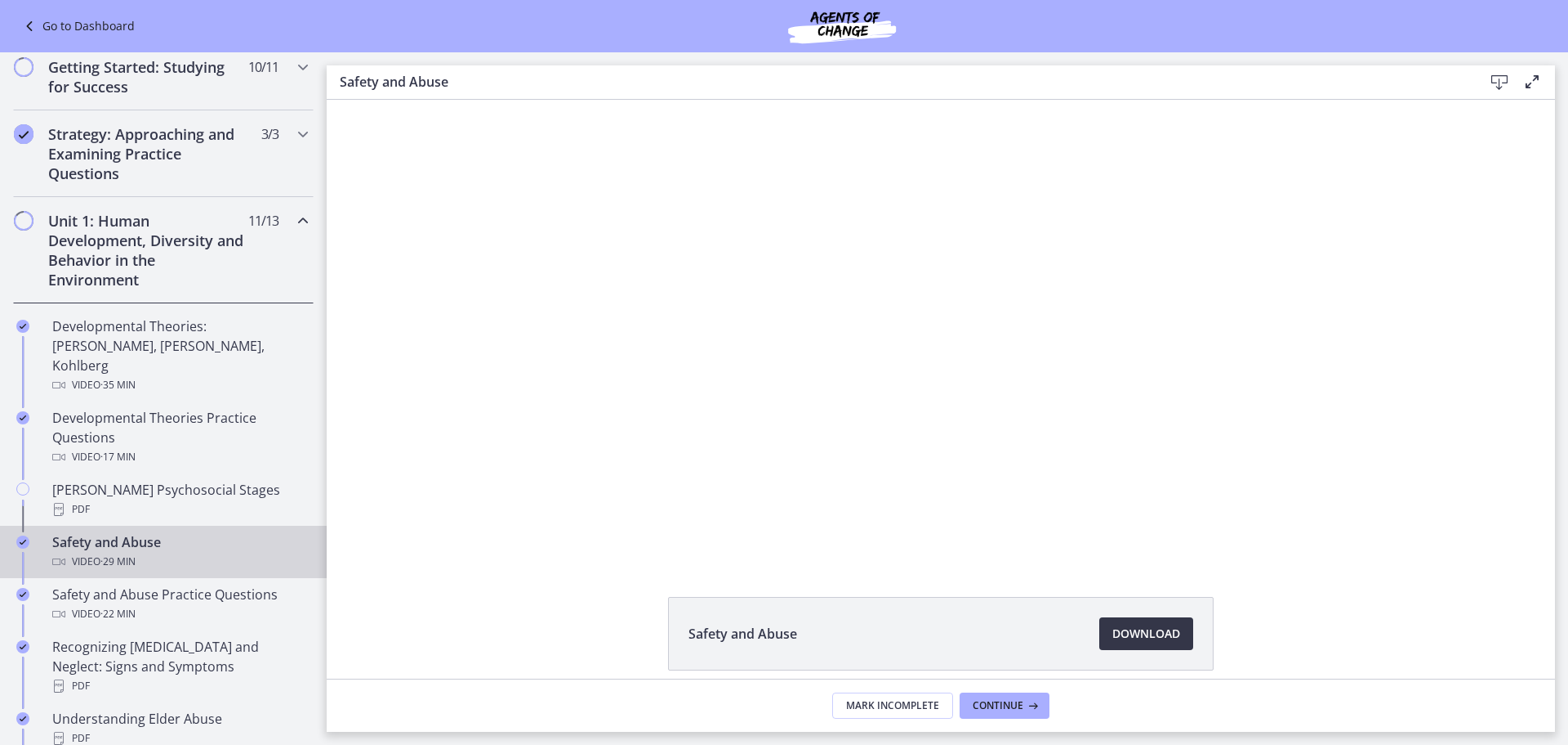
click at [1135, 628] on span "Download Opens in a new window" at bounding box center [1145, 633] width 67 height 20
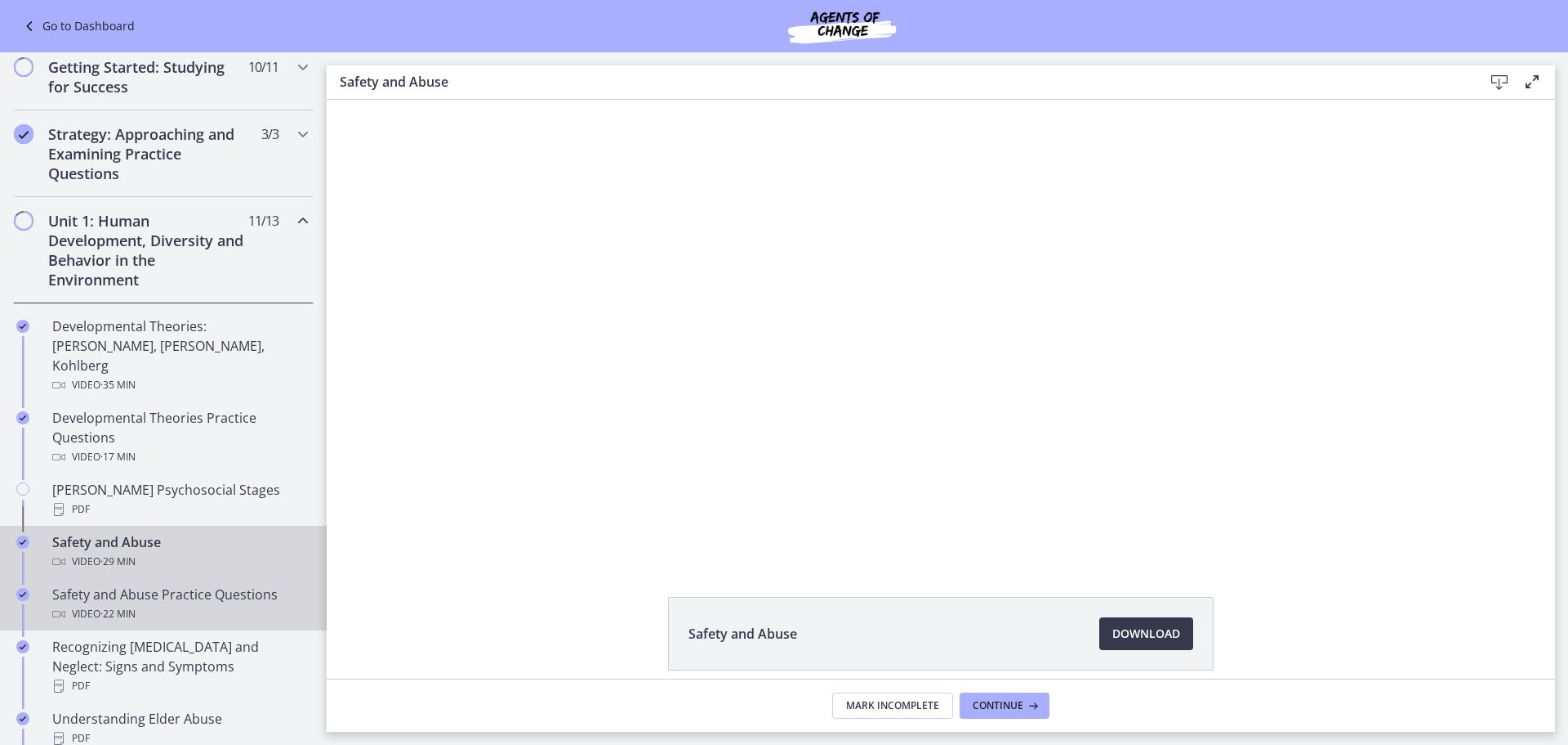
click at [166, 604] on div "Video · 22 min" at bounding box center [179, 614] width 255 height 20
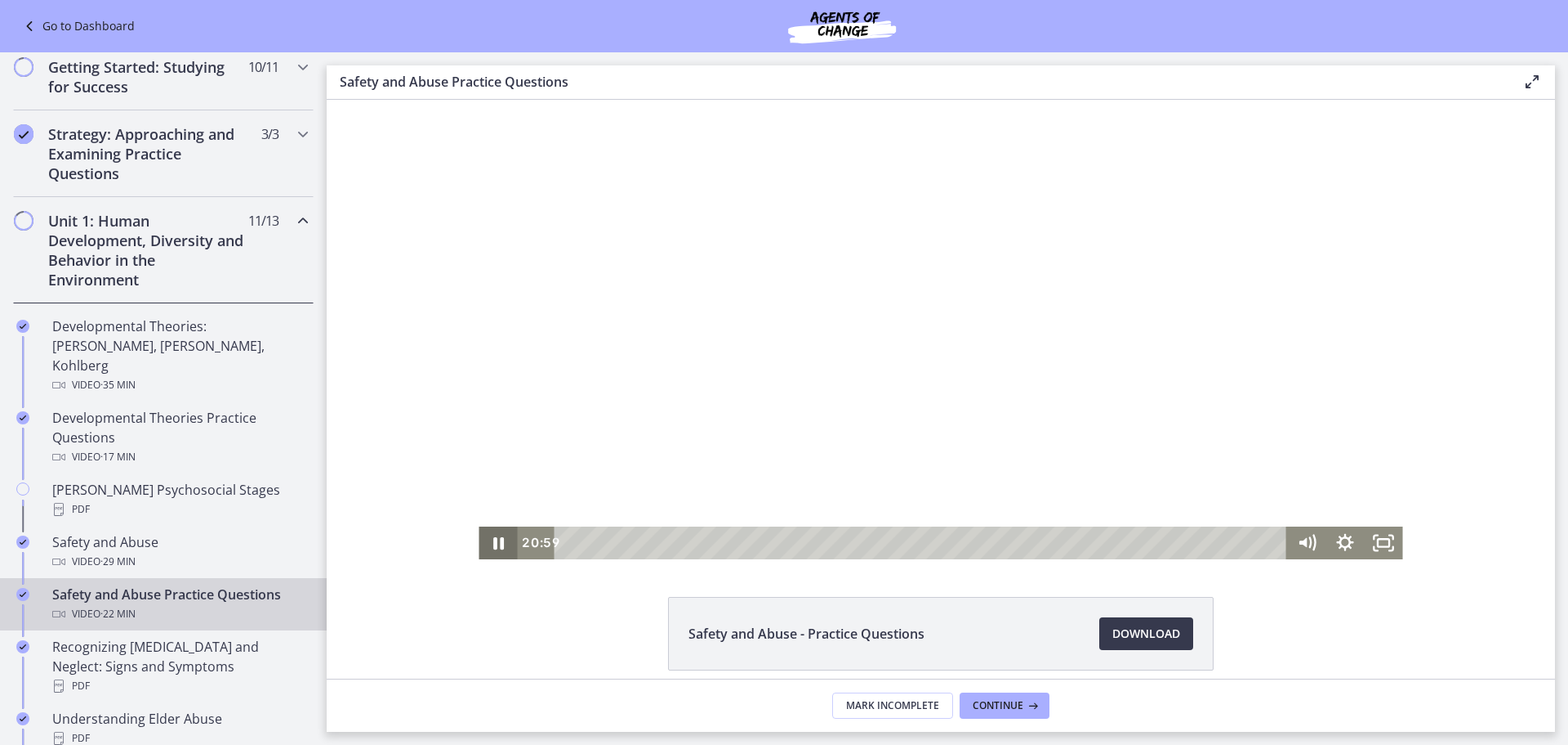
click at [498, 544] on icon "Pause" at bounding box center [498, 543] width 10 height 12
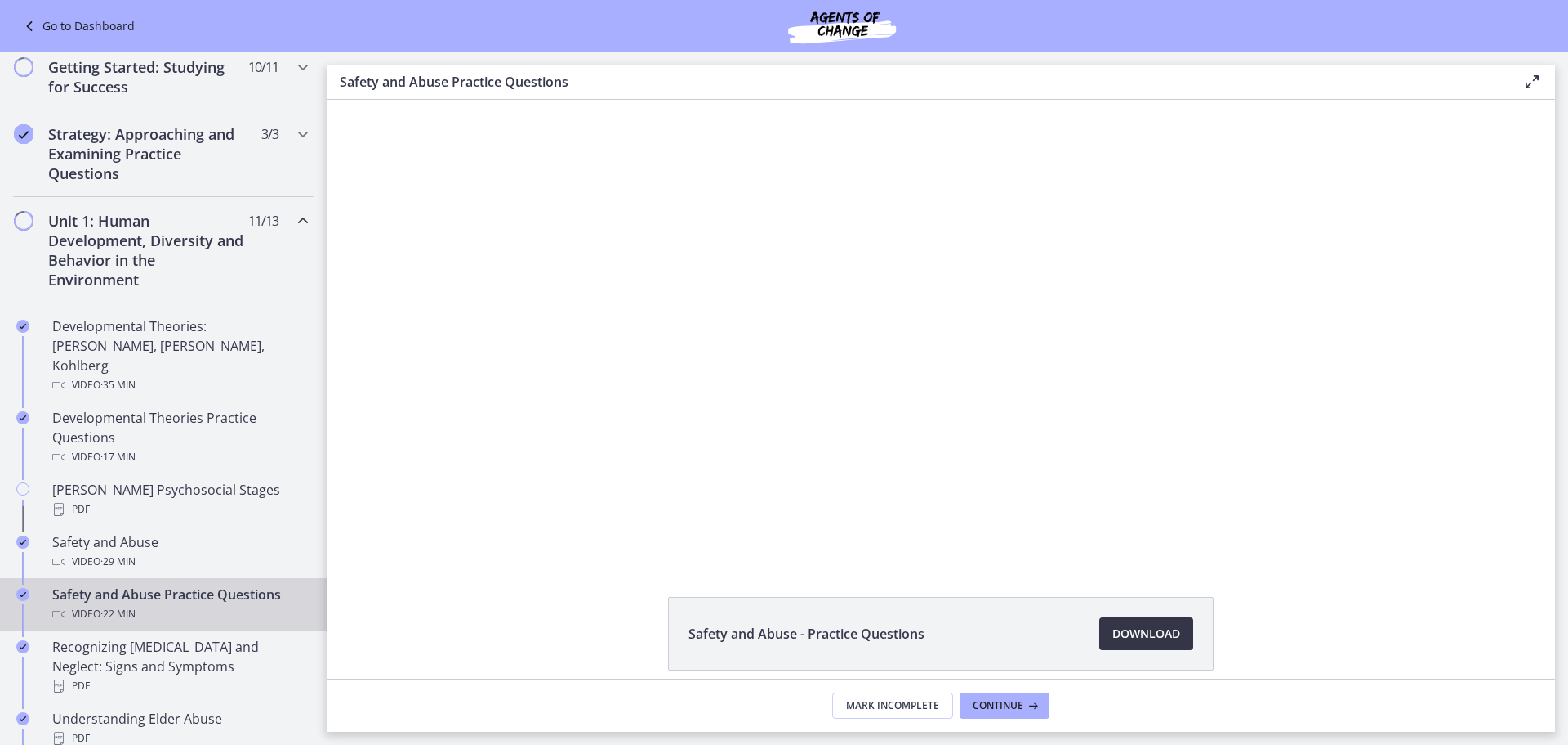
click at [1169, 623] on span "Download Opens in a new window" at bounding box center [1145, 633] width 67 height 20
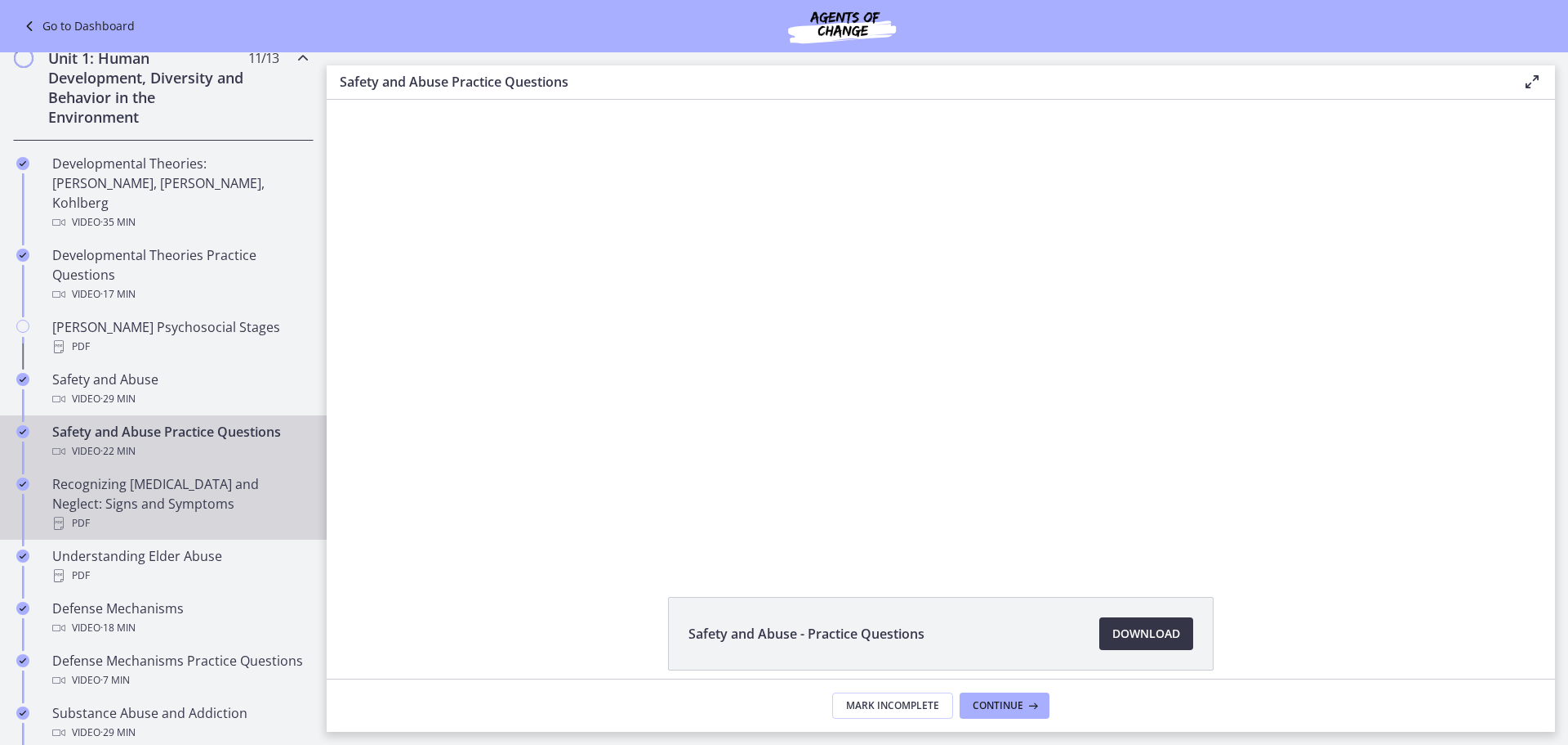
scroll to position [409, 0]
click at [201, 473] on div "Recognizing [MEDICAL_DATA] and Neglect: Signs and Symptoms PDF" at bounding box center [179, 503] width 255 height 59
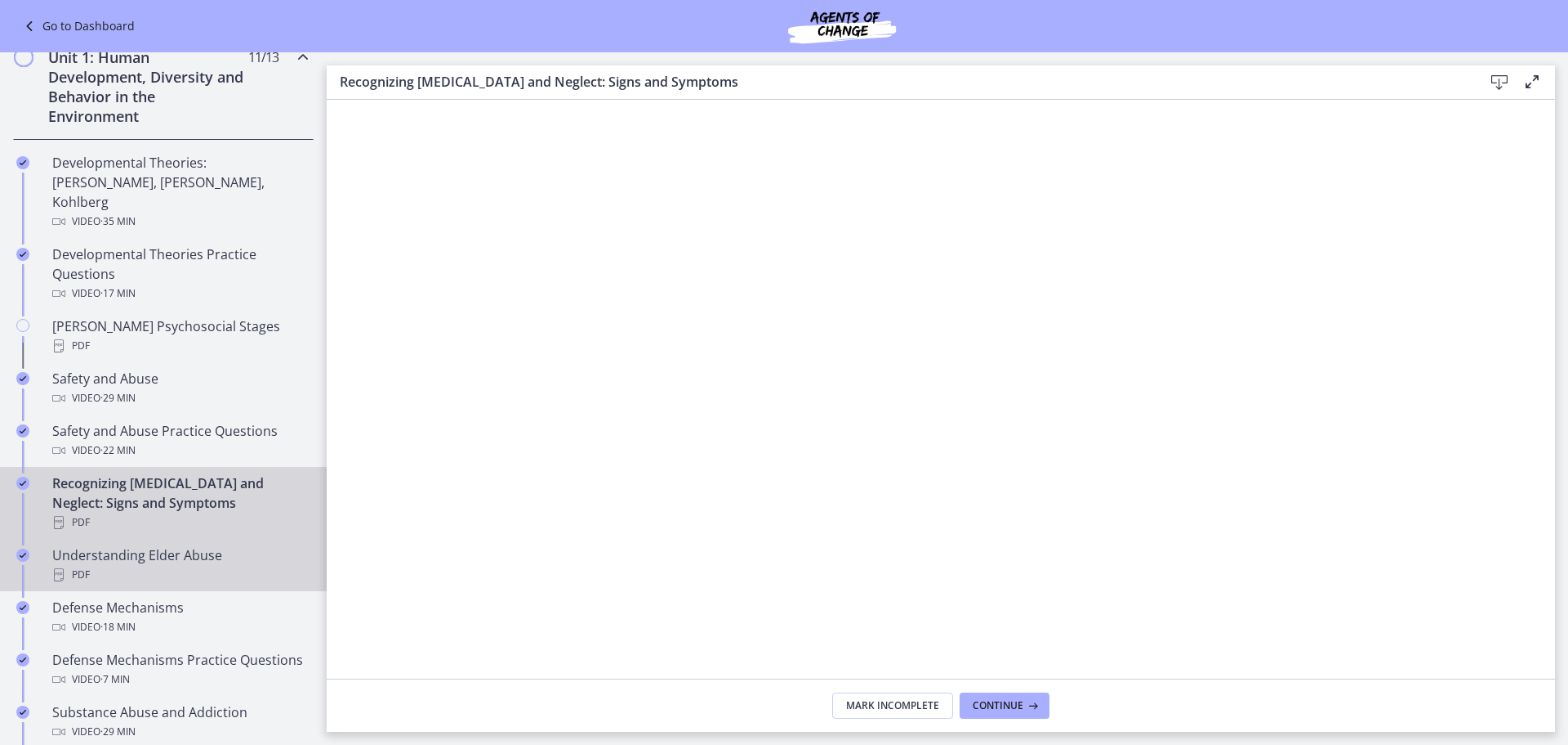
click at [147, 564] on div "PDF" at bounding box center [179, 574] width 255 height 20
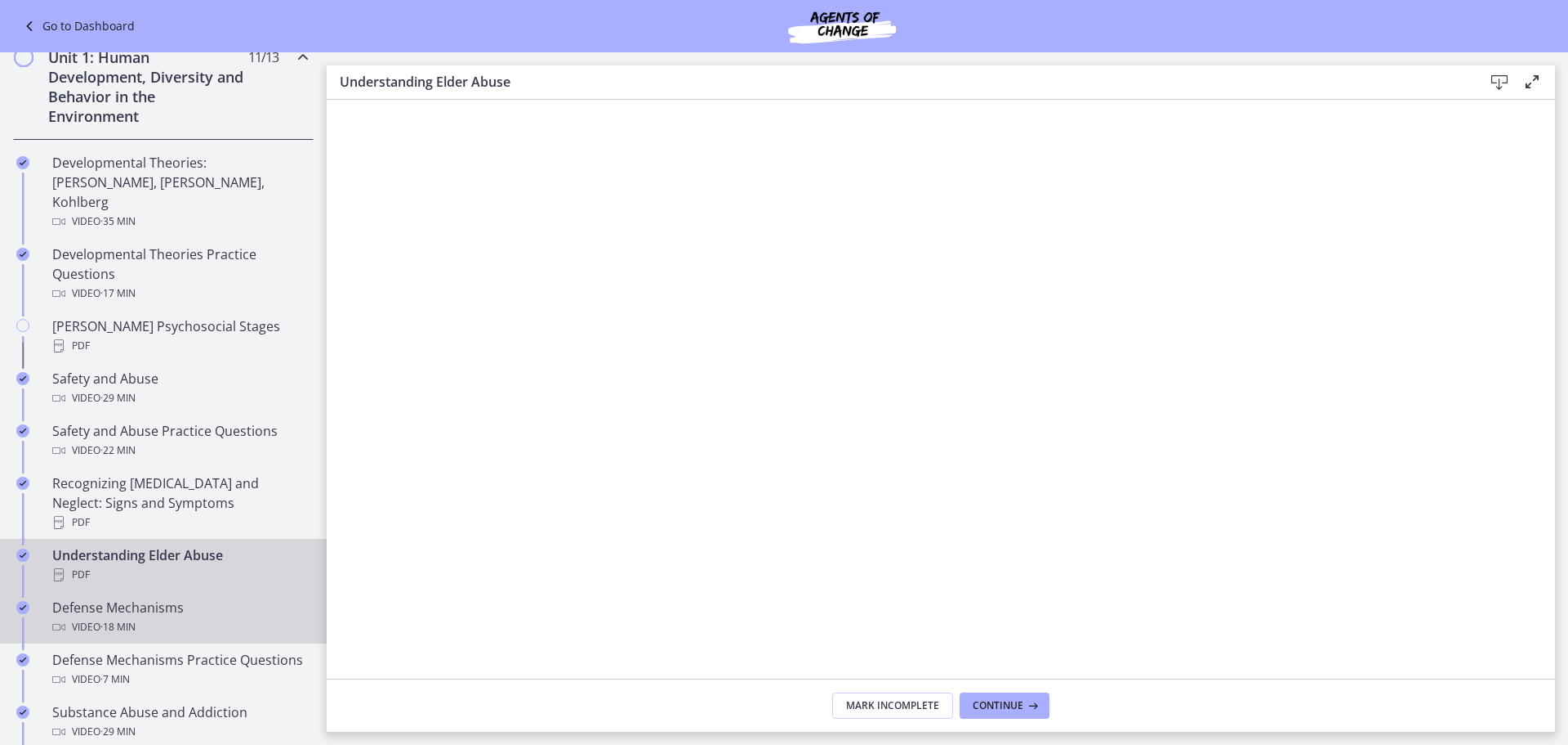
click at [155, 598] on div "Defense Mechanisms Video · 18 min" at bounding box center [179, 617] width 255 height 39
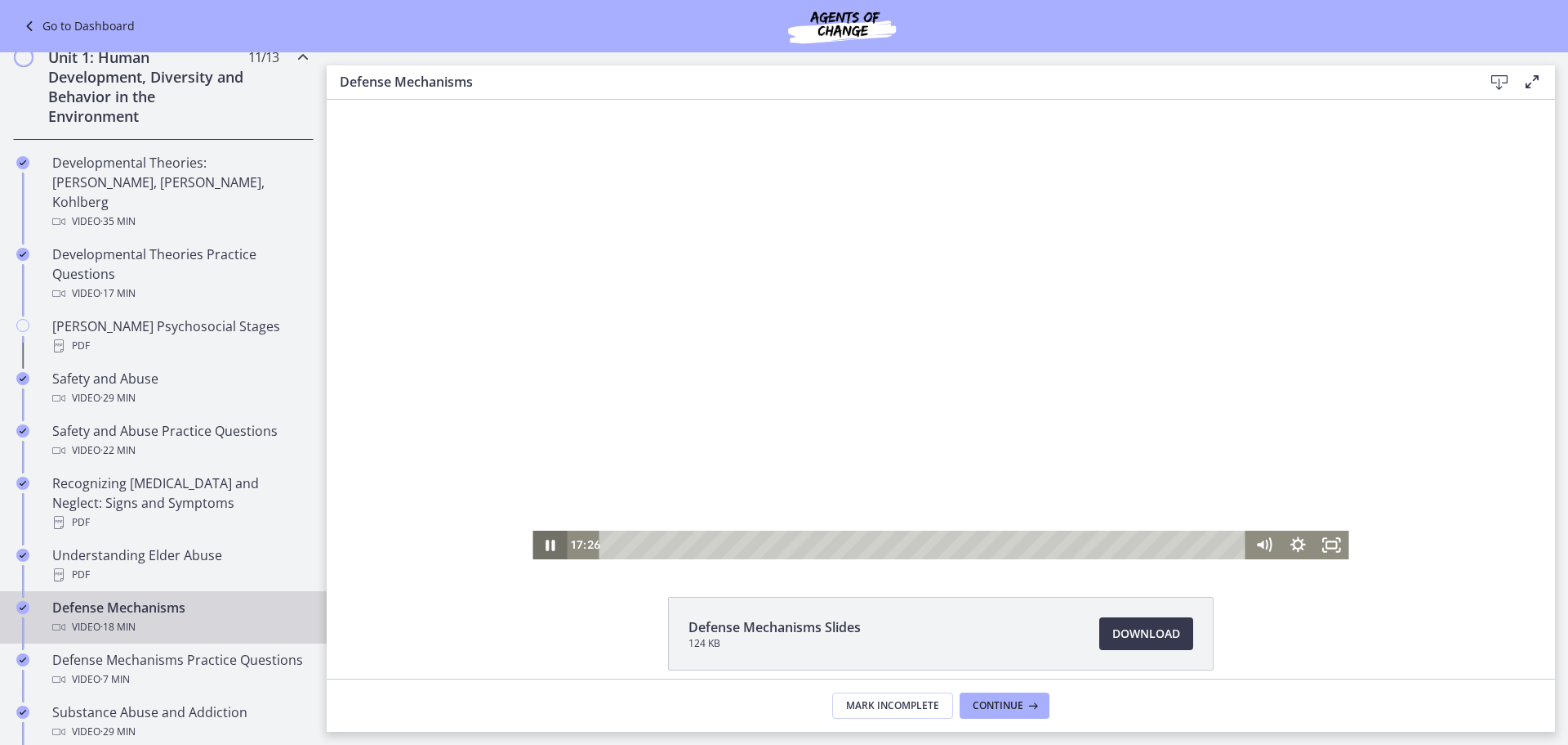
click at [556, 546] on icon "Pause" at bounding box center [550, 544] width 34 height 29
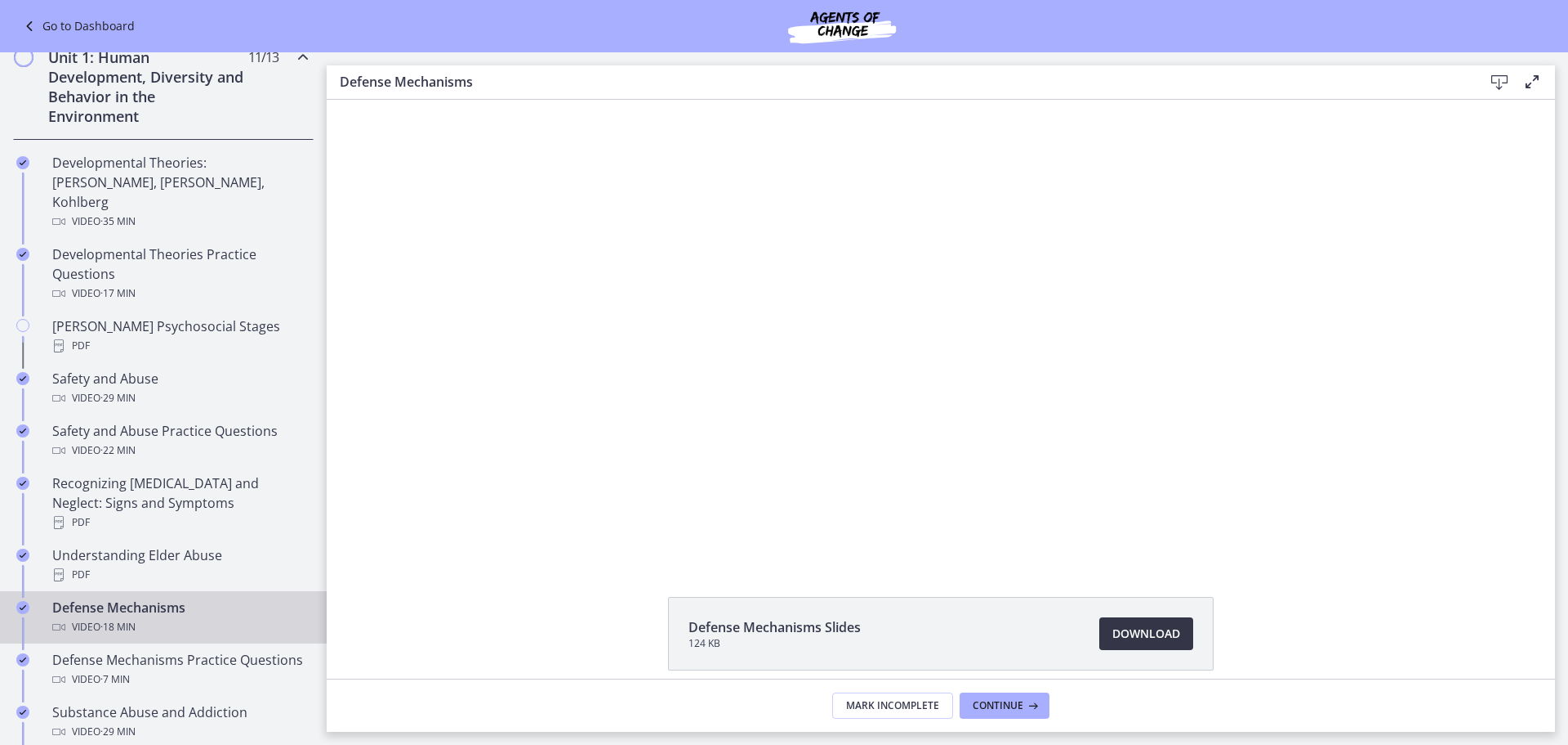
click at [1166, 642] on span "Download Opens in a new window" at bounding box center [1145, 633] width 67 height 20
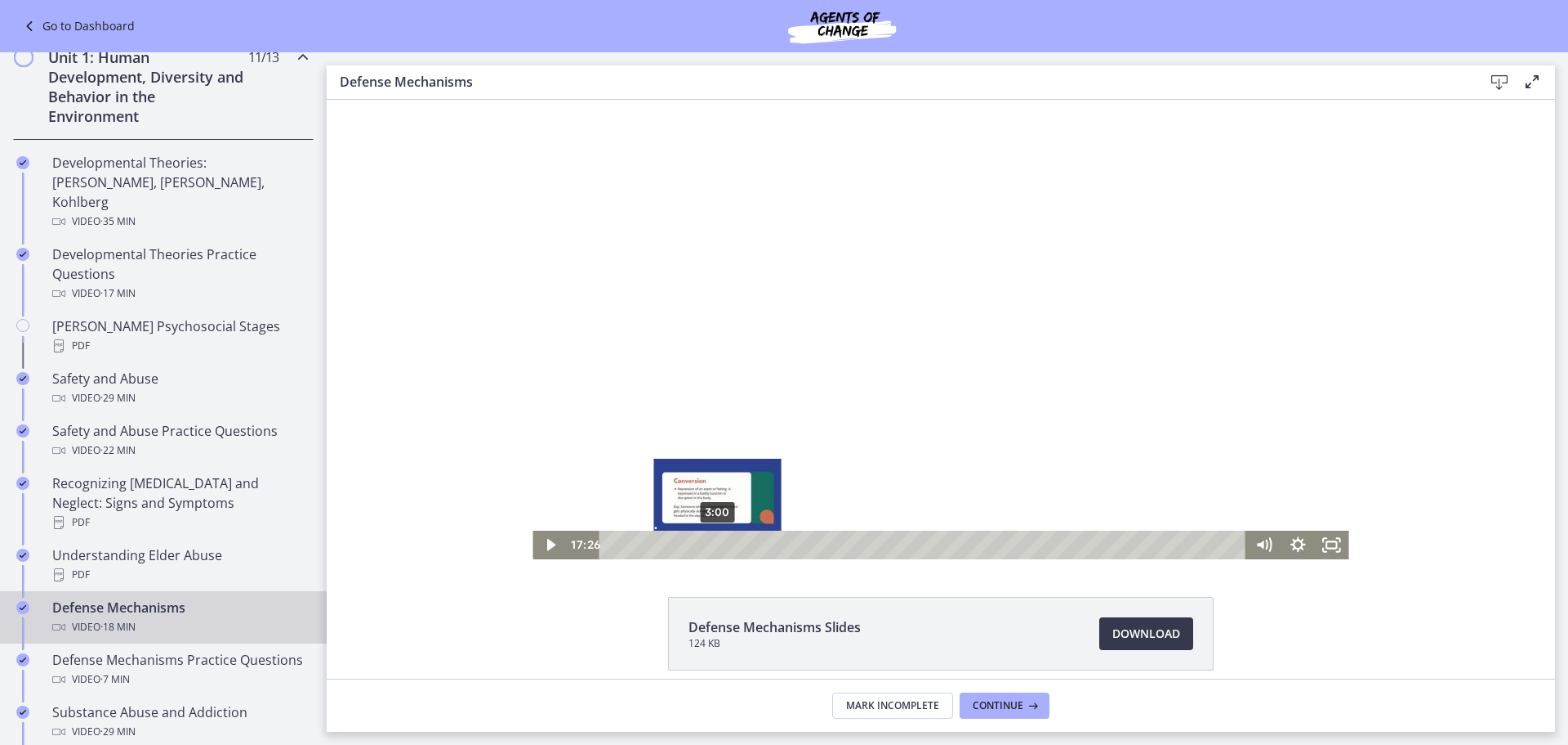
click at [710, 541] on div "3:00" at bounding box center [926, 544] width 627 height 29
click at [544, 557] on icon "Play Video" at bounding box center [551, 544] width 34 height 29
click at [757, 285] on div at bounding box center [940, 329] width 816 height 459
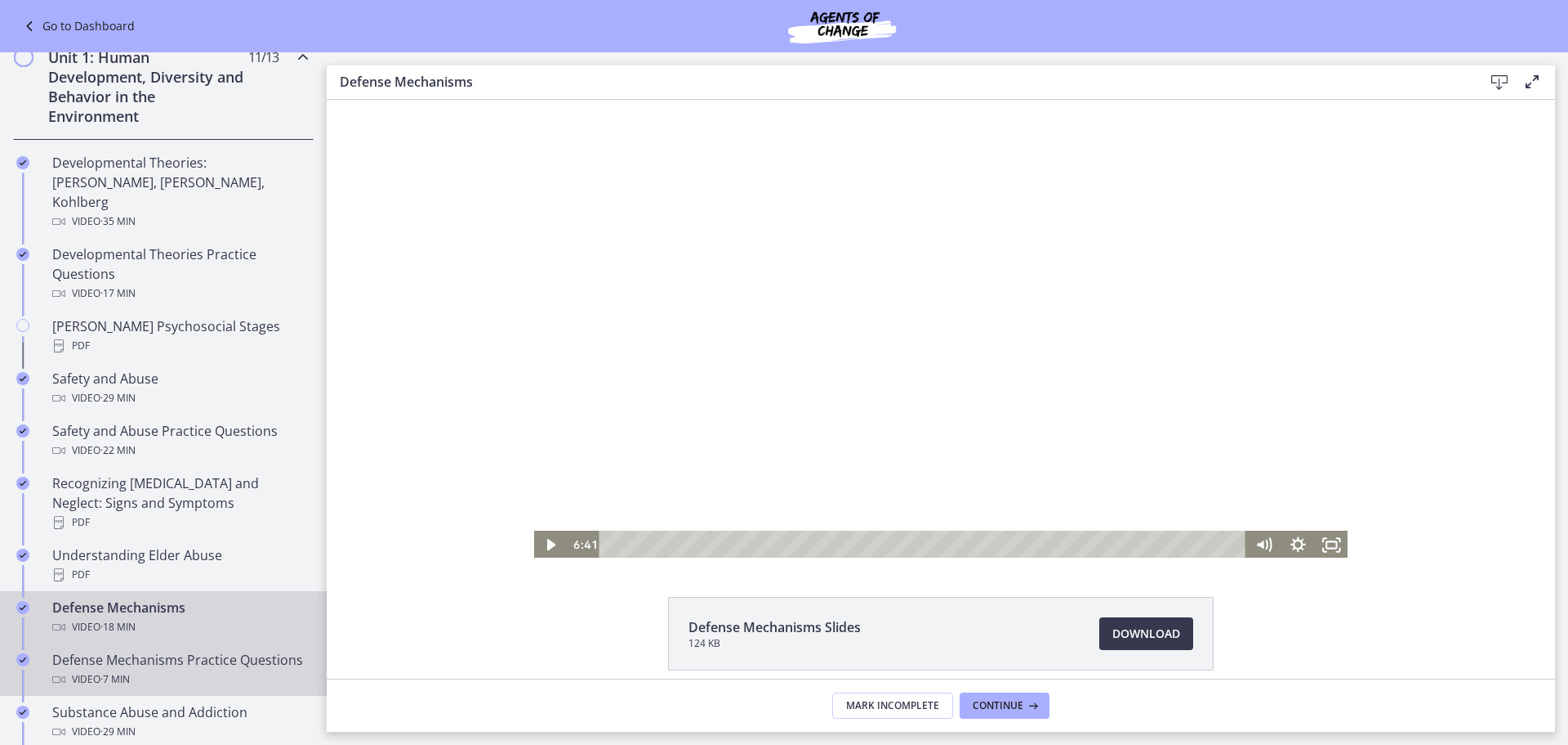
click at [167, 654] on div "Defense Mechanisms Practice Questions Video · 7 min" at bounding box center [179, 669] width 255 height 39
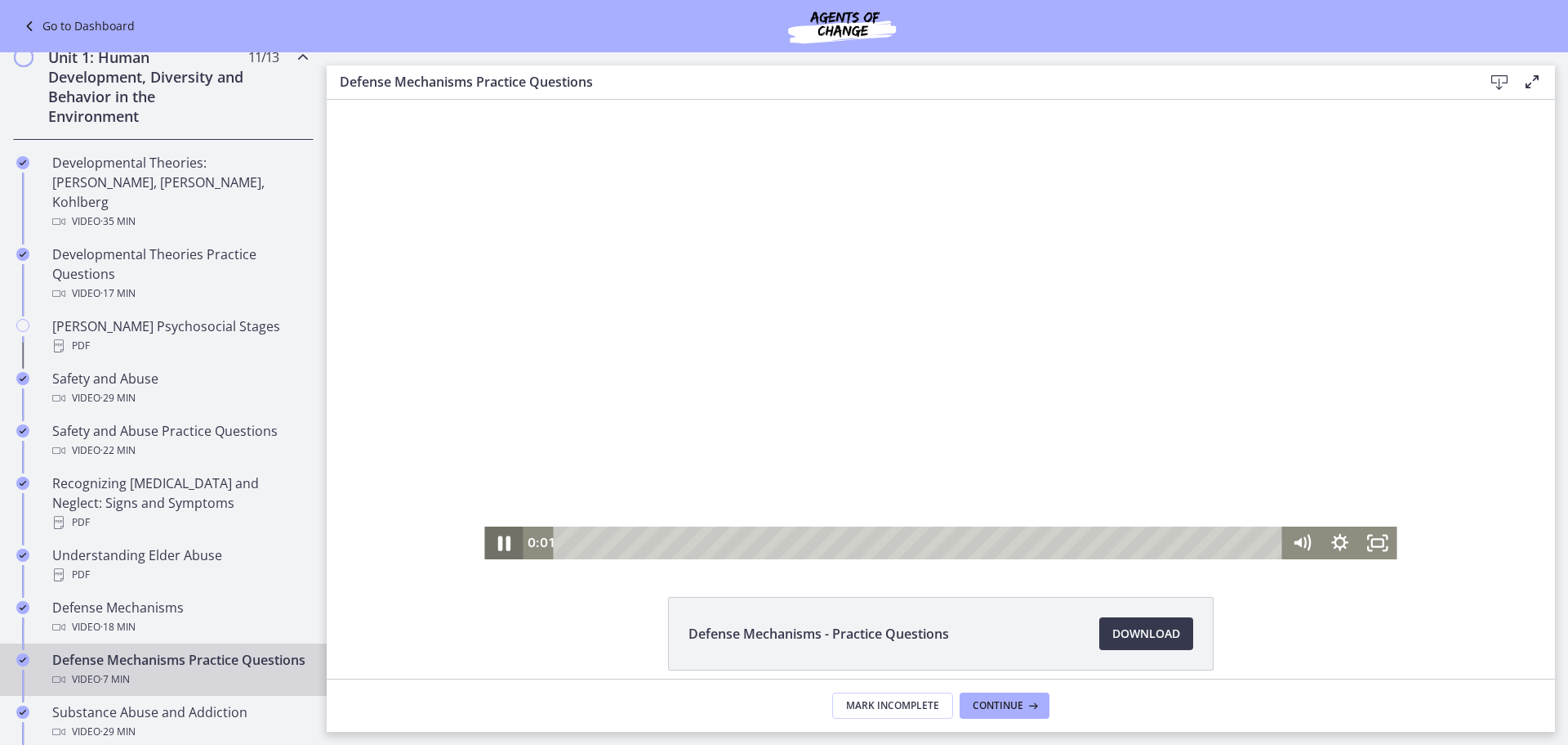
click at [503, 540] on icon "Pause" at bounding box center [504, 542] width 46 height 39
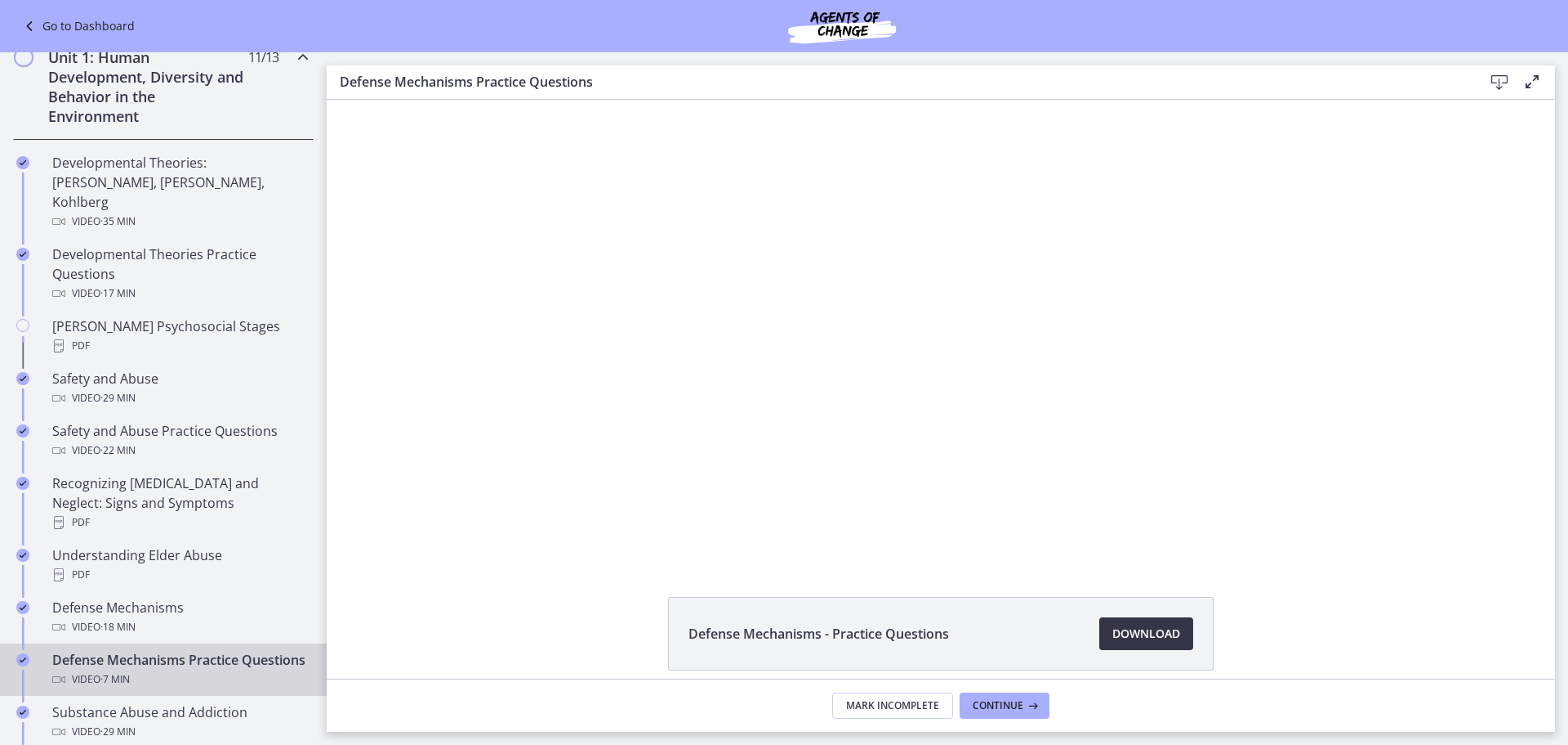
click at [1177, 640] on link "Download Opens in a new window" at bounding box center [1146, 633] width 94 height 32
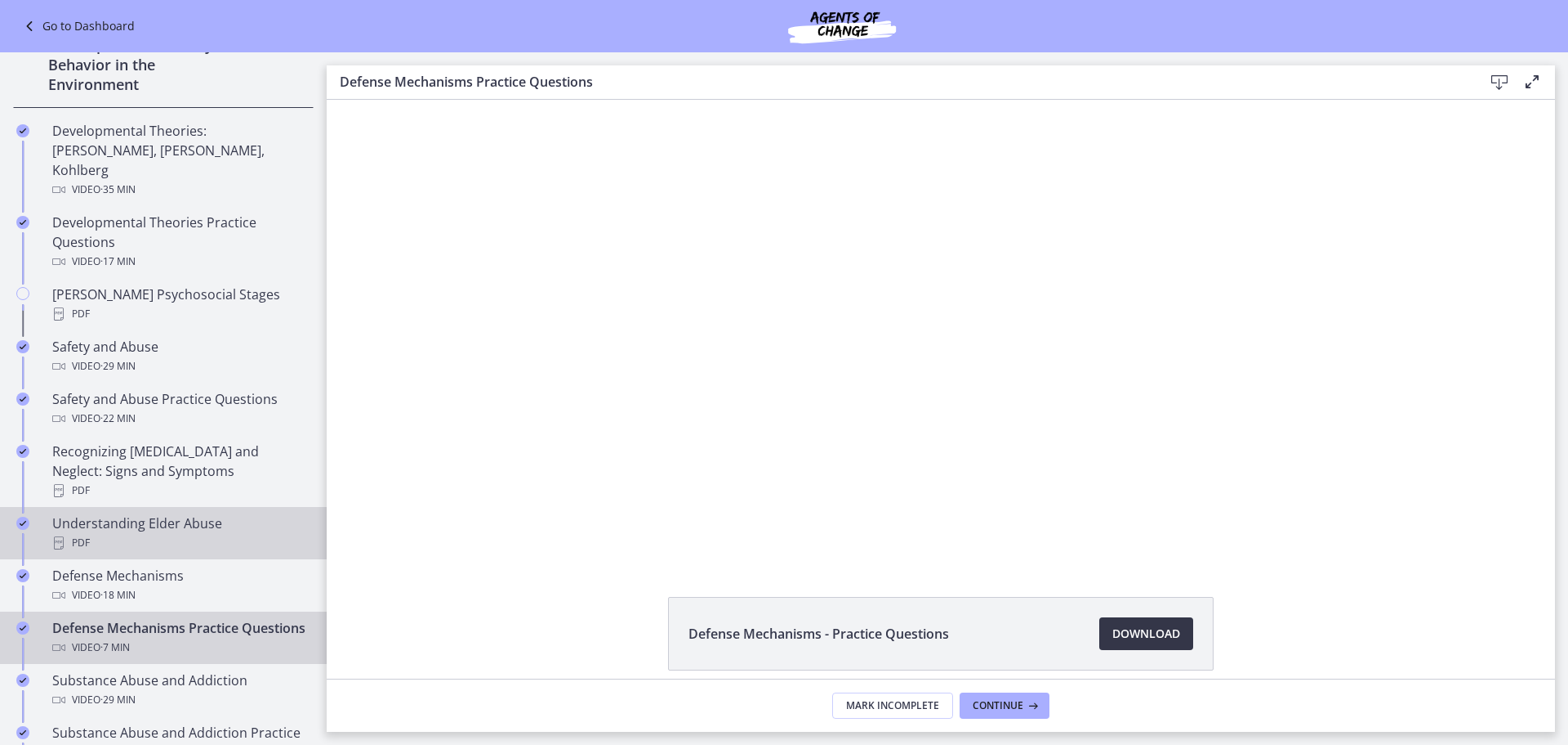
scroll to position [490, 0]
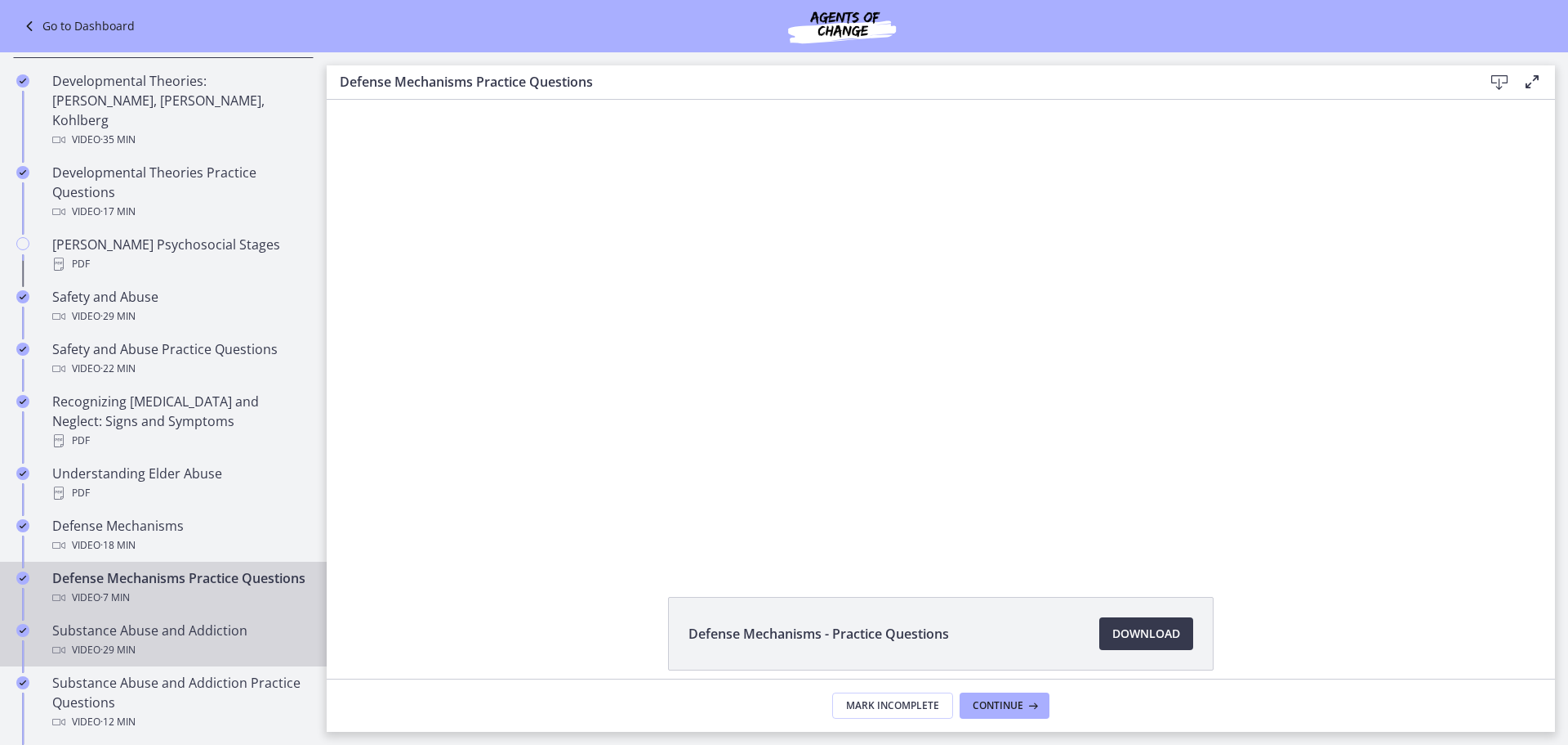
click at [151, 634] on div "Substance Abuse and Addiction Video · 29 min" at bounding box center [179, 640] width 255 height 39
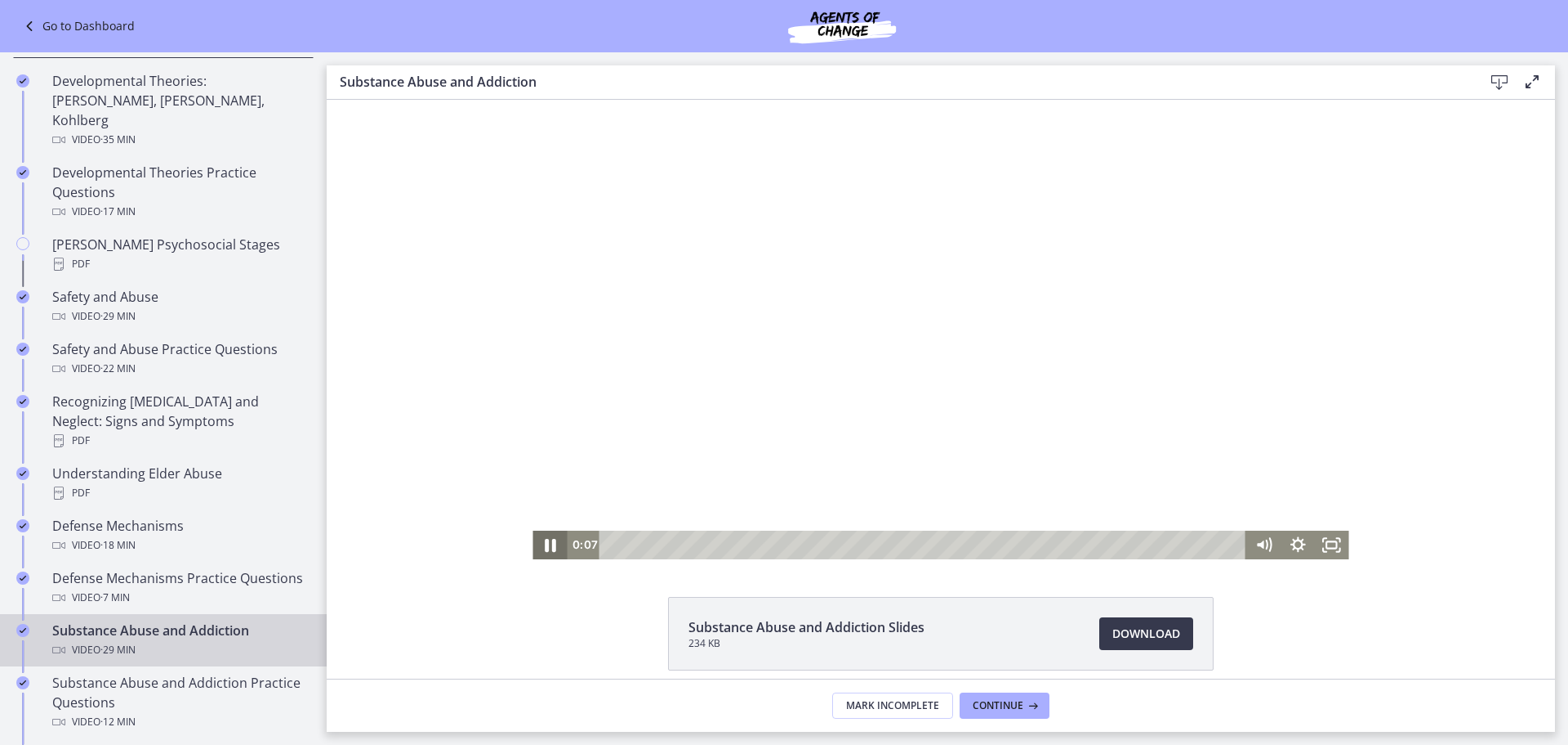
click at [543, 542] on icon "Pause" at bounding box center [549, 544] width 41 height 34
click at [546, 534] on icon "Play Video" at bounding box center [551, 544] width 34 height 29
click at [1256, 490] on div "Volume" at bounding box center [1264, 484] width 34 height 93
click at [1257, 470] on div "Volume" at bounding box center [1264, 484] width 34 height 93
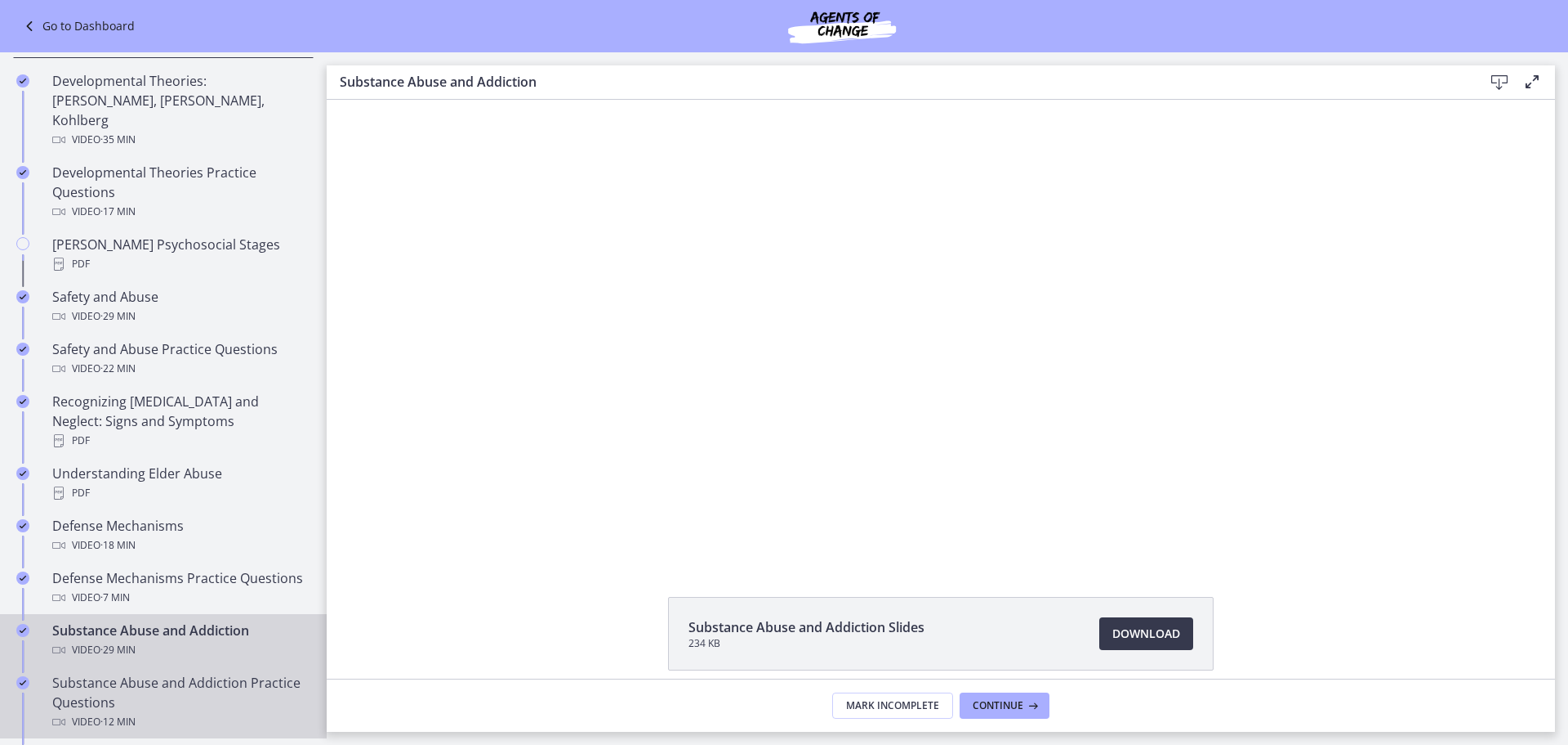
click at [176, 684] on div "Substance Abuse and Addiction Practice Questions Video · 12 min" at bounding box center [179, 702] width 255 height 59
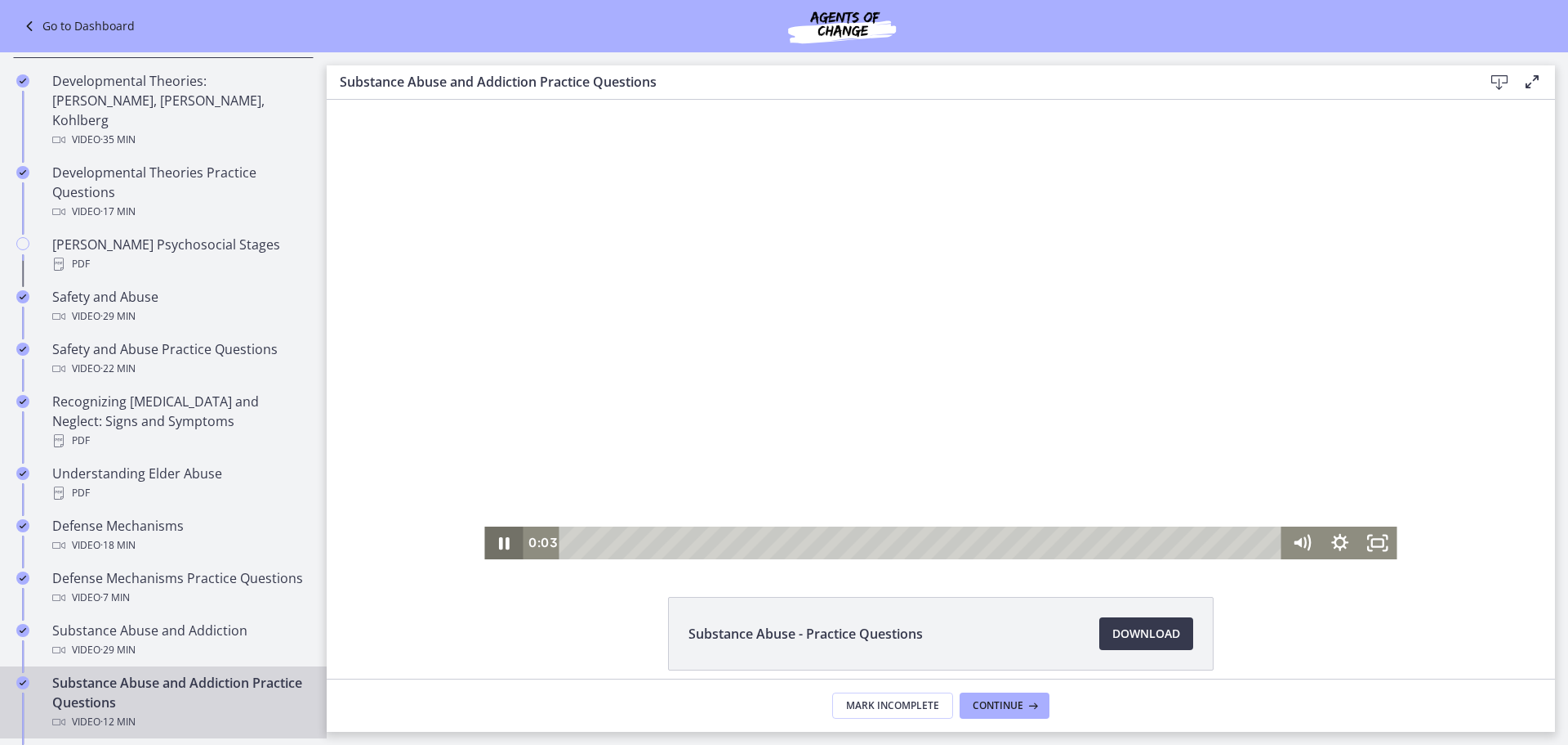
click at [491, 540] on icon "Pause" at bounding box center [503, 543] width 38 height 32
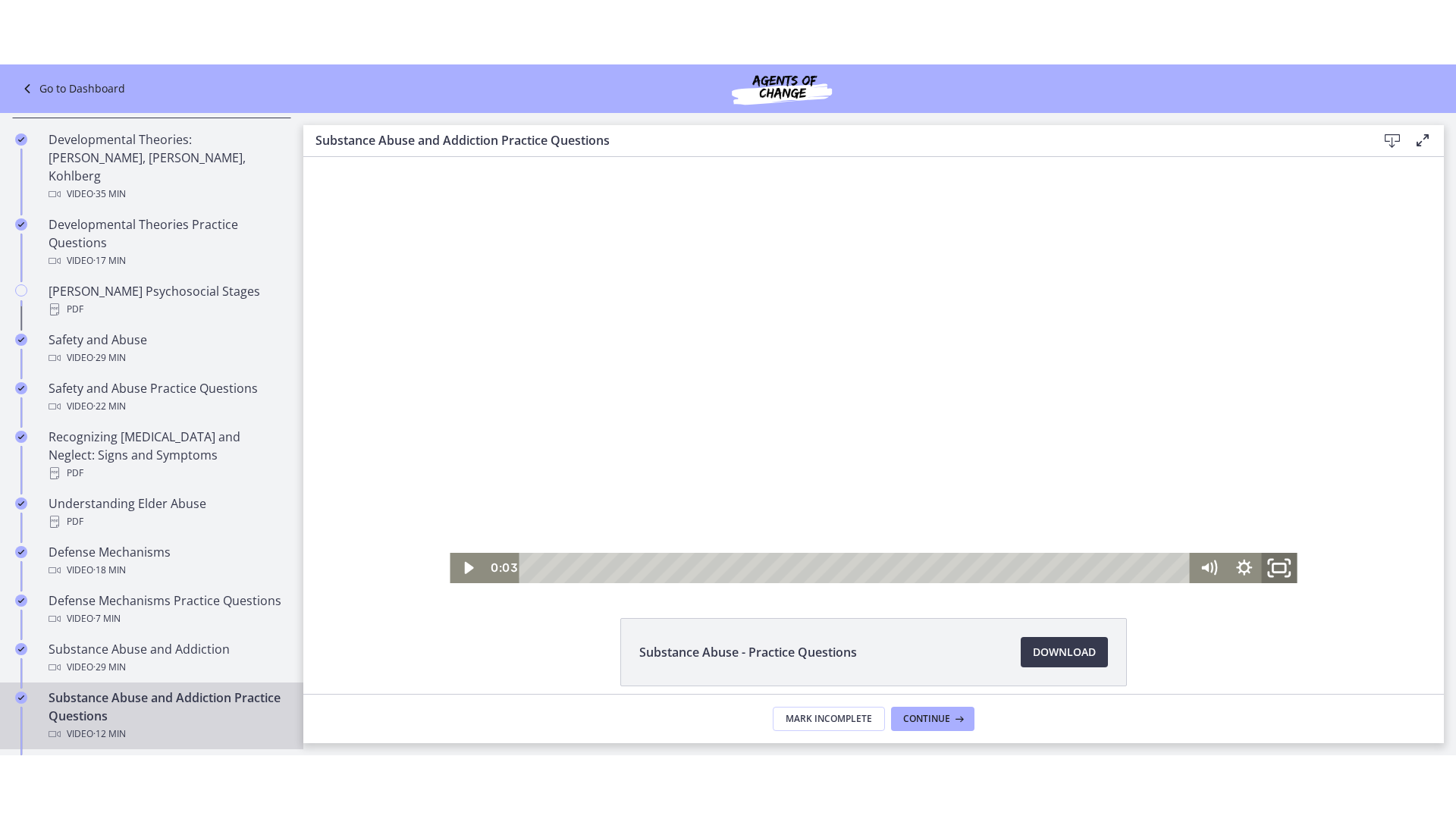
click at [1287, 561] on icon "Fullscreen" at bounding box center [1280, 567] width 42 height 36
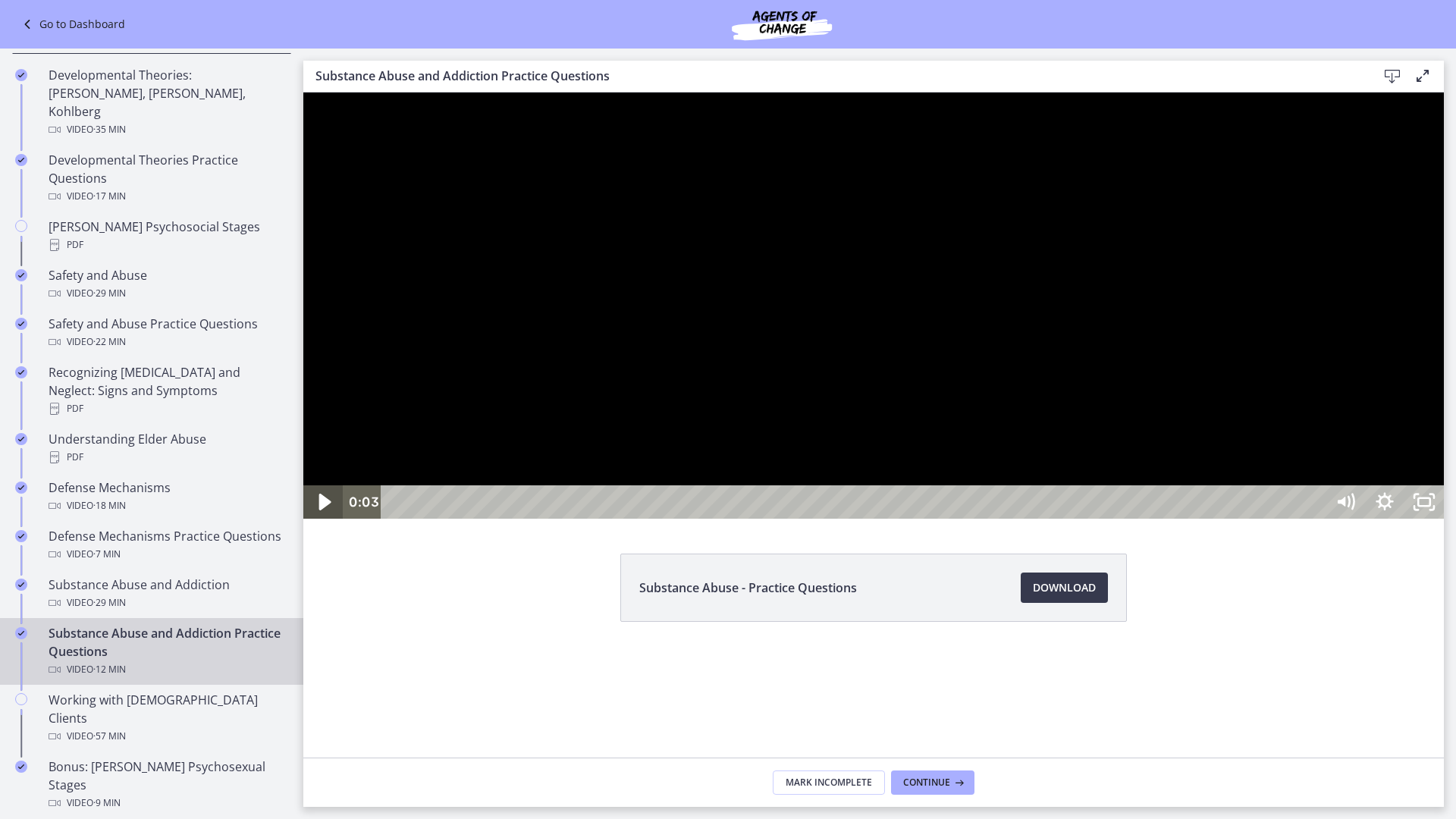
click at [333, 523] on icon "Play Video" at bounding box center [324, 503] width 47 height 41
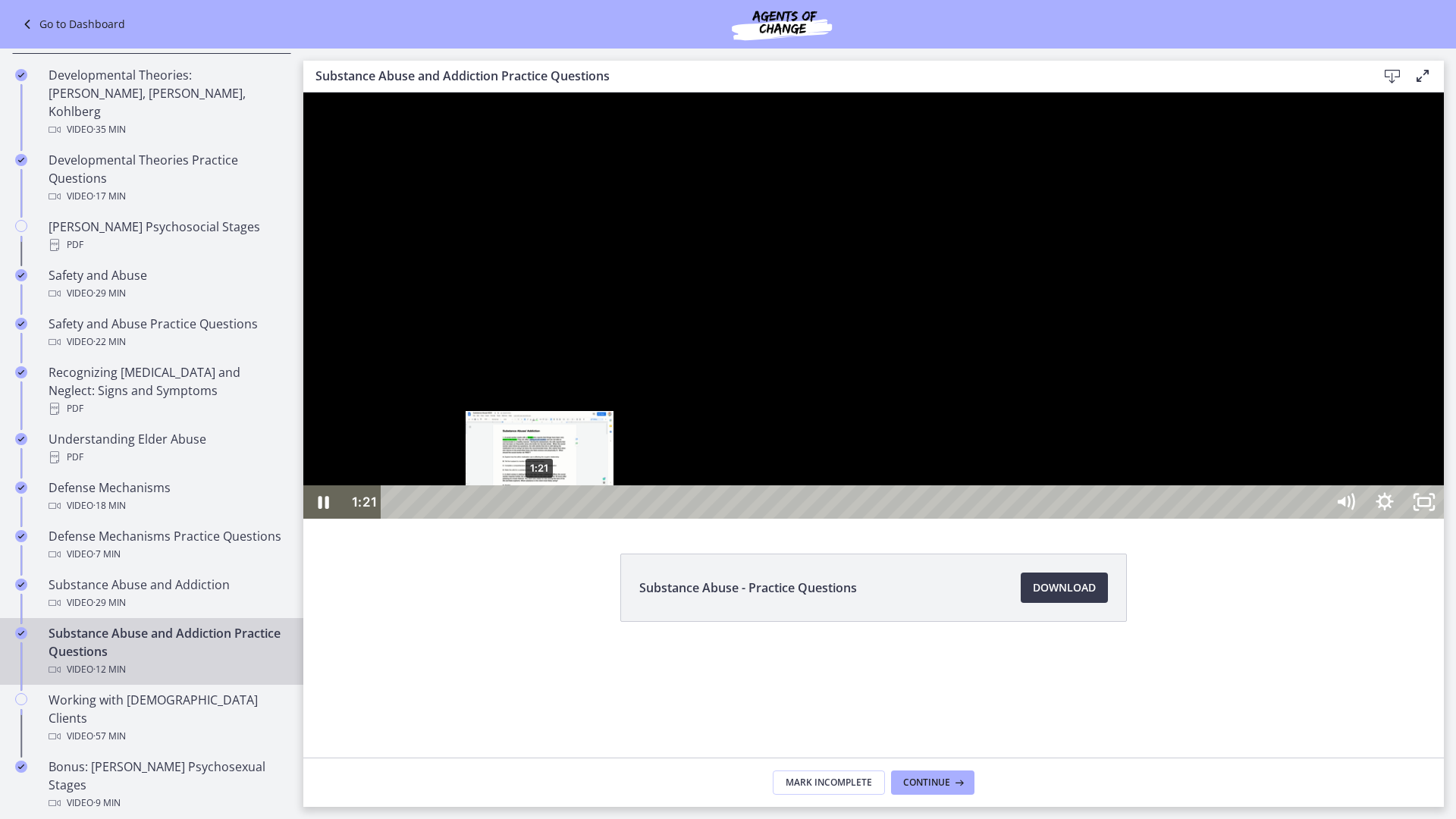
click at [540, 518] on div "1:21" at bounding box center [855, 502] width 920 height 34
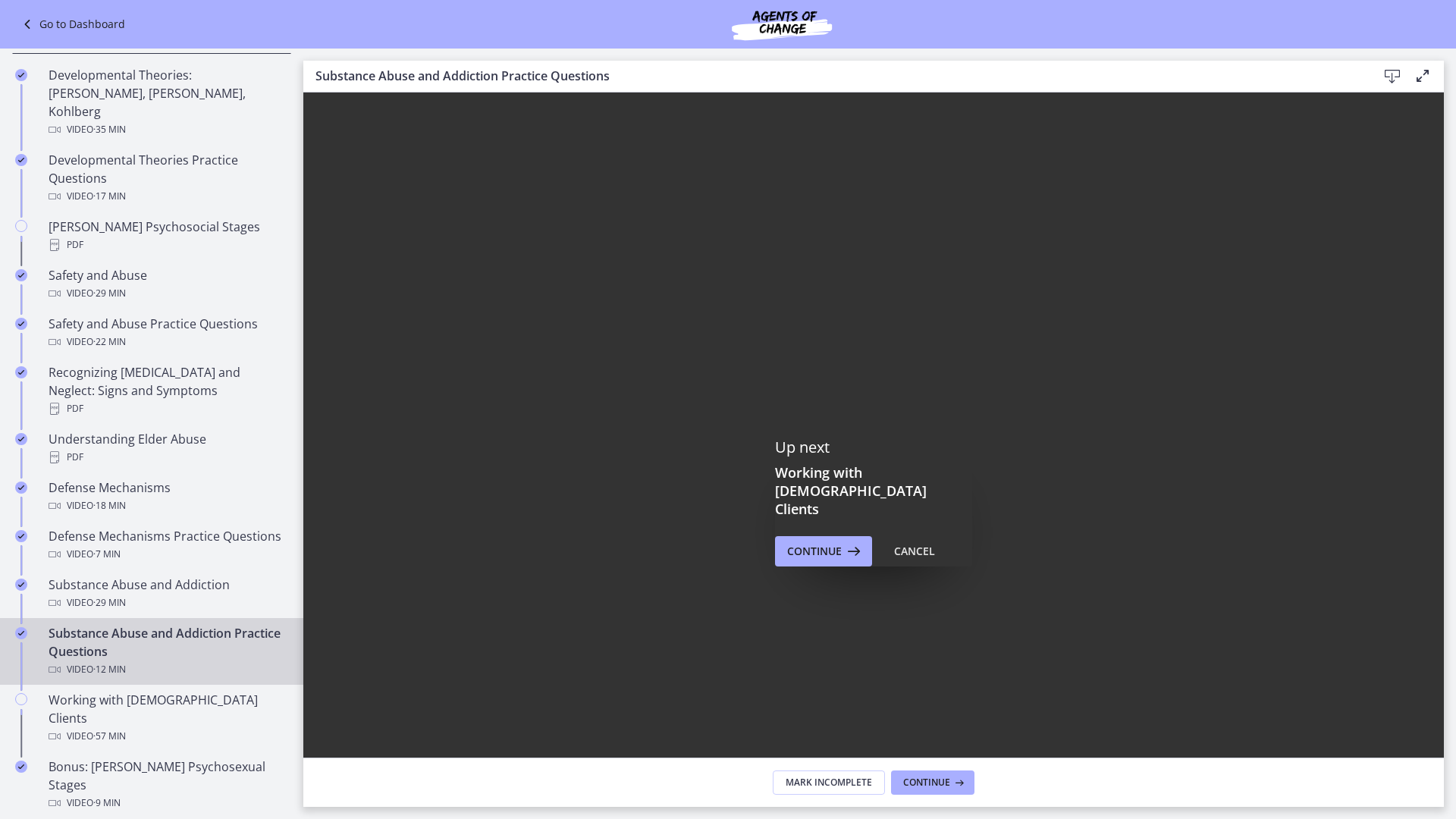
click at [1445, 690] on icon "Fullscreen" at bounding box center [1424, 808] width 40 height 34
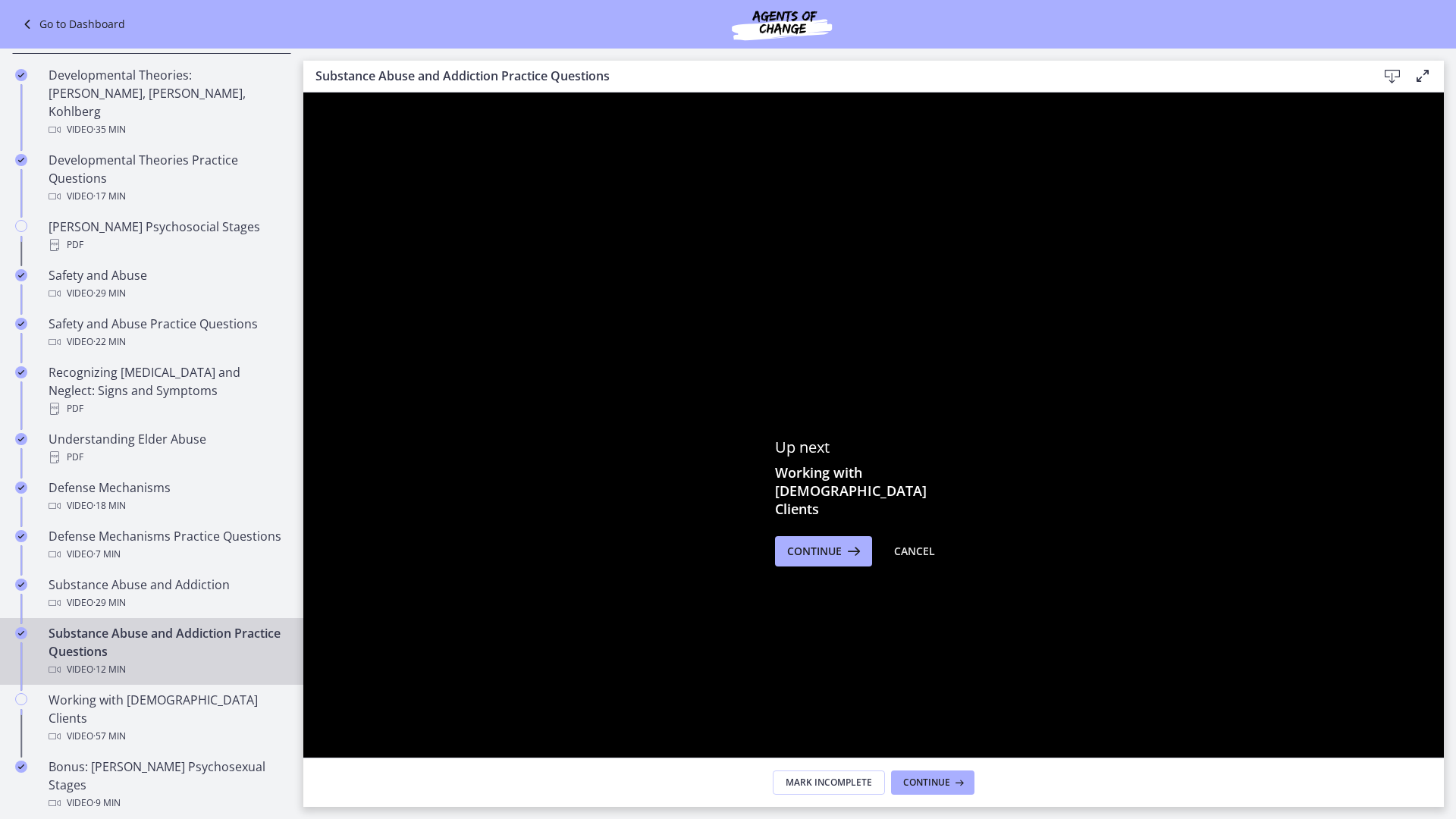
click at [1445, 690] on icon "Unfullscreen" at bounding box center [1424, 808] width 40 height 34
